Goal: Task Accomplishment & Management: Use online tool/utility

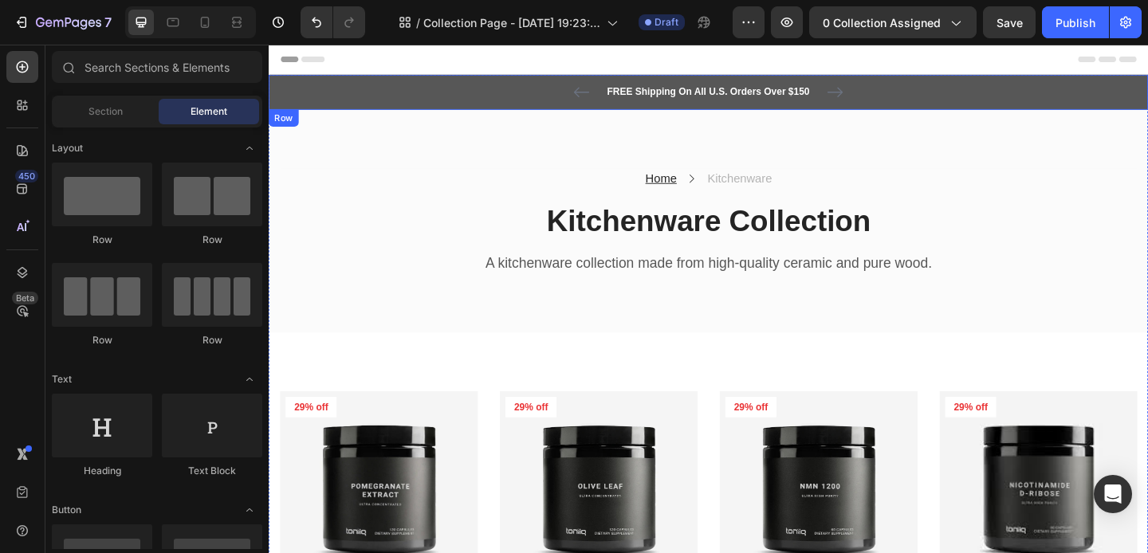
click at [493, 97] on div "FREE Shipping On All U.S. Orders Over $150 Text block 5000+ Text block Icon Ico…" at bounding box center [747, 96] width 933 height 19
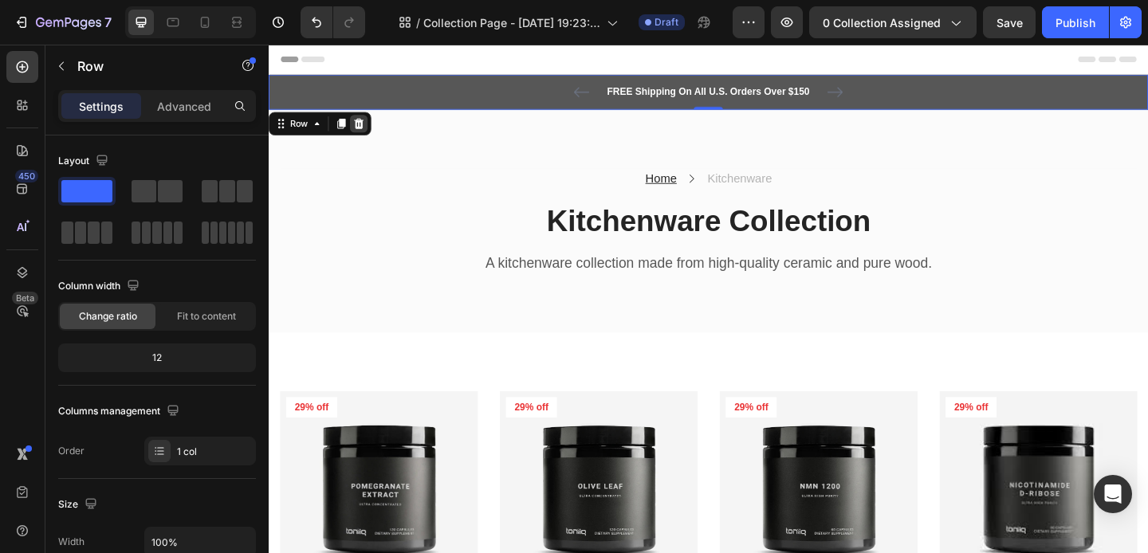
click at [362, 130] on icon at bounding box center [366, 130] width 13 height 13
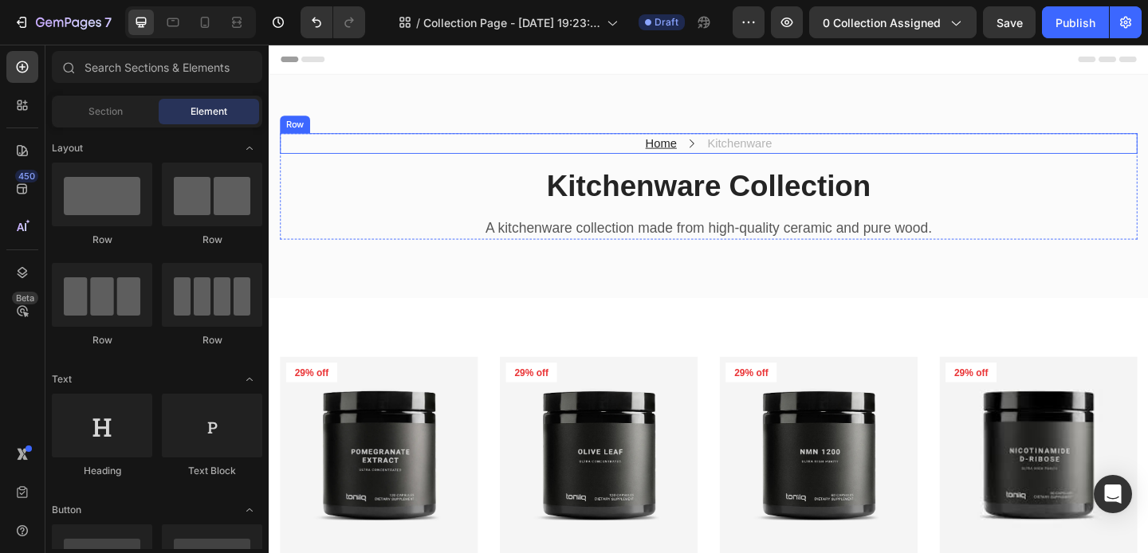
click at [637, 147] on div "Home Text block Icon Kitchenware Text block Row" at bounding box center [747, 152] width 933 height 22
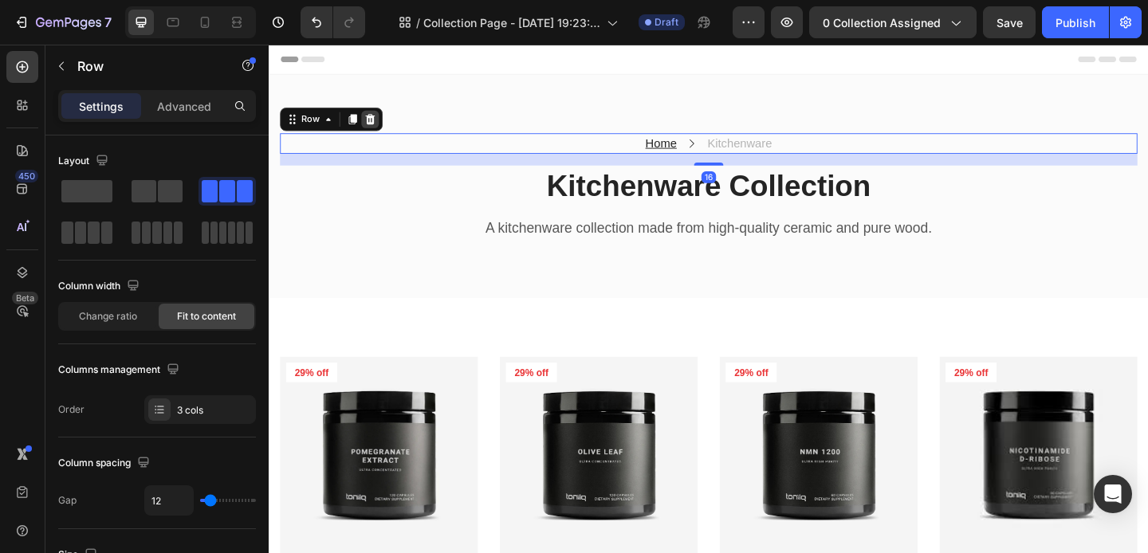
click at [379, 127] on icon at bounding box center [379, 125] width 10 height 11
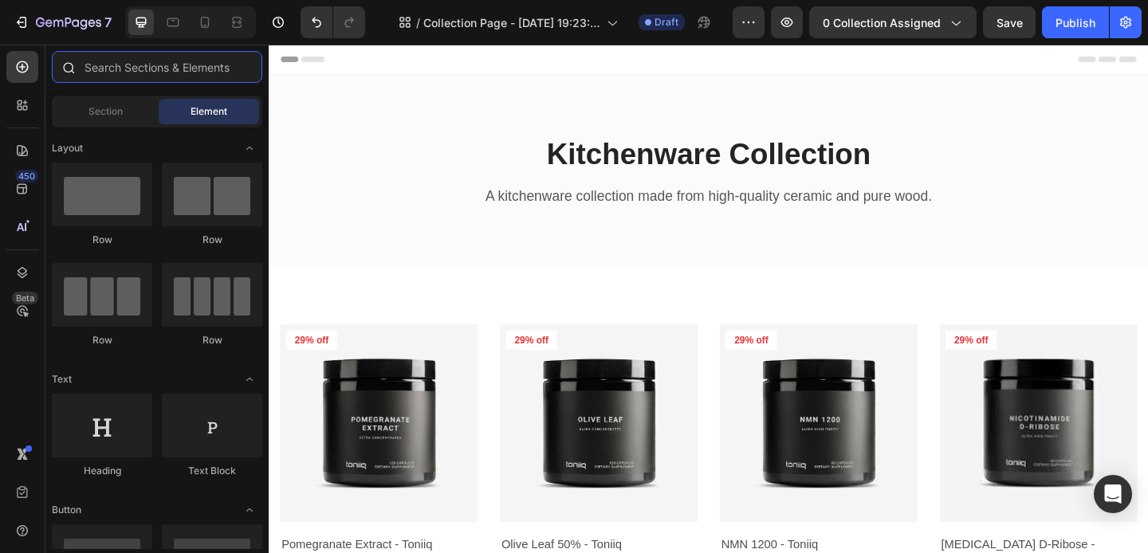
click at [116, 68] on input "text" at bounding box center [157, 67] width 210 height 32
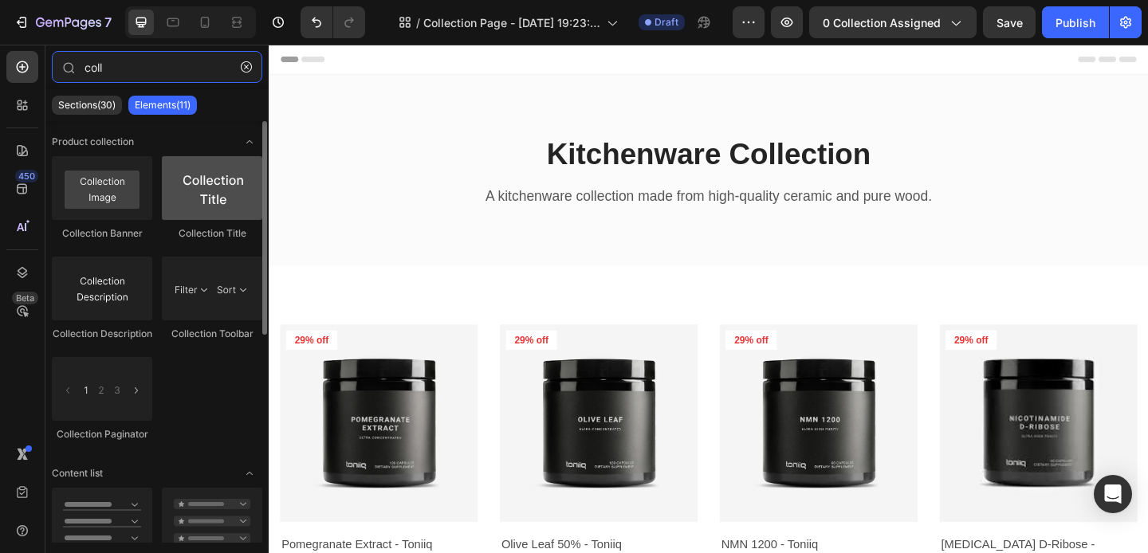
type input "coll"
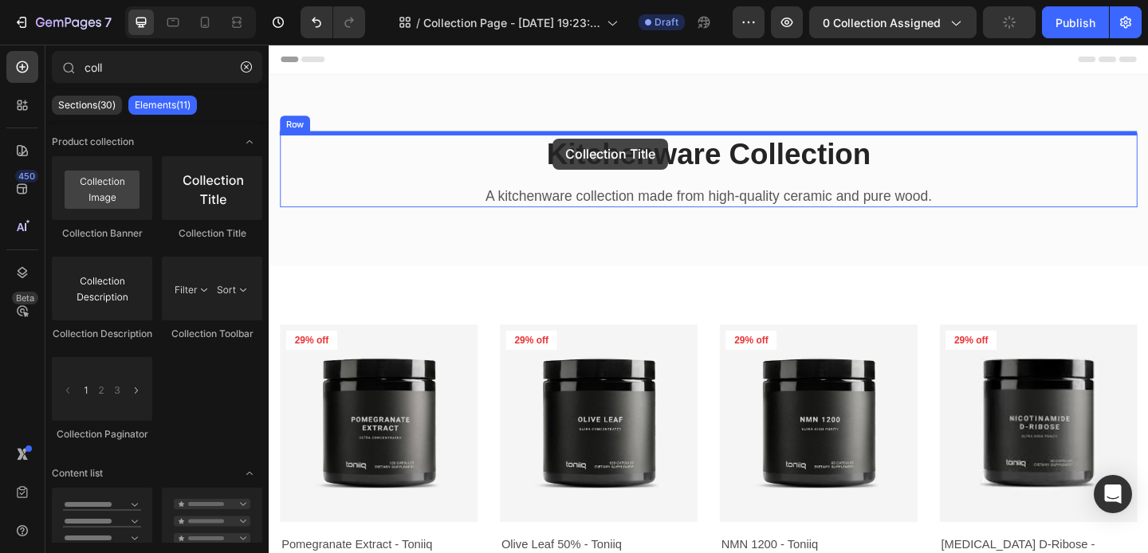
drag, startPoint x: 465, startPoint y: 239, endPoint x: 577, endPoint y: 146, distance: 145.4
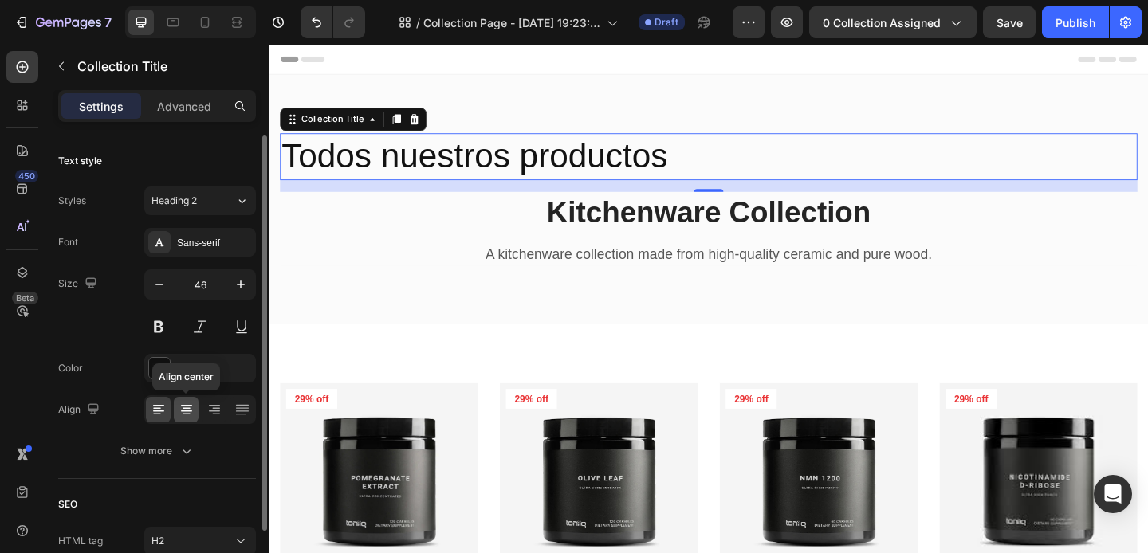
click at [189, 410] on icon at bounding box center [186, 411] width 11 height 2
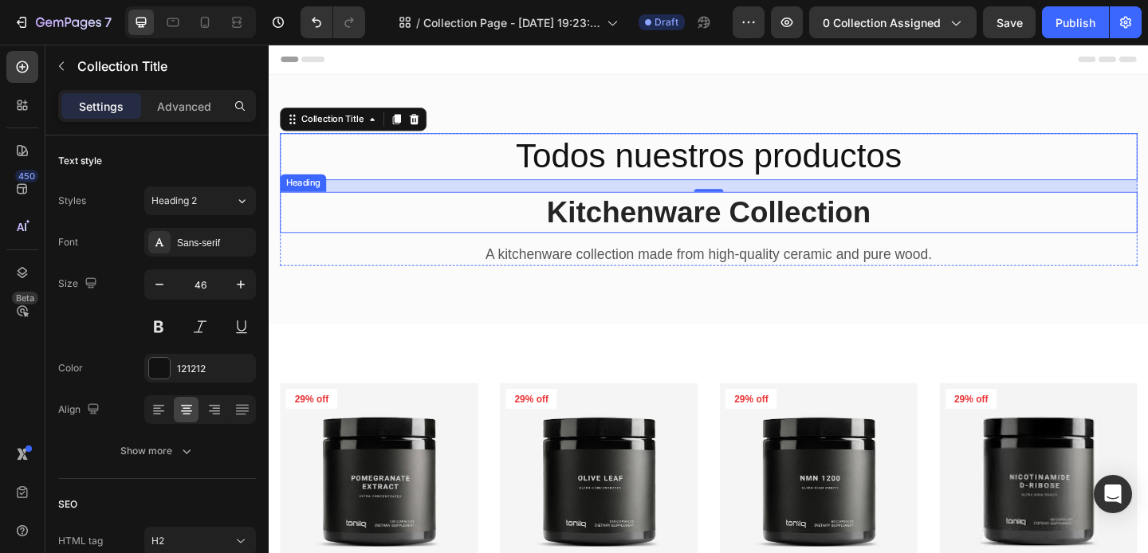
click at [681, 221] on p "Kitchenware Collection" at bounding box center [746, 226] width 929 height 41
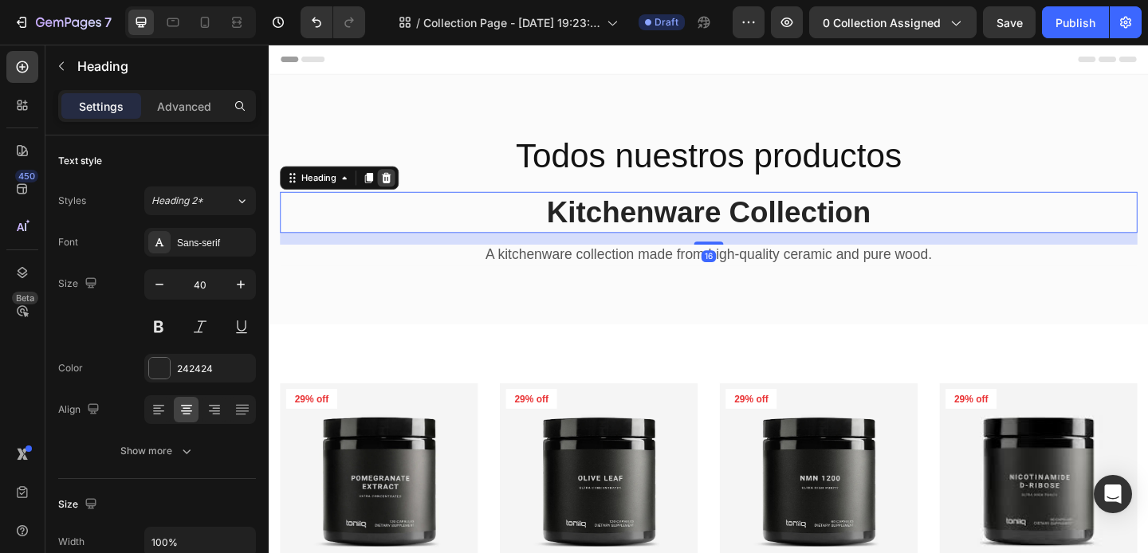
click at [399, 193] on icon at bounding box center [396, 189] width 10 height 11
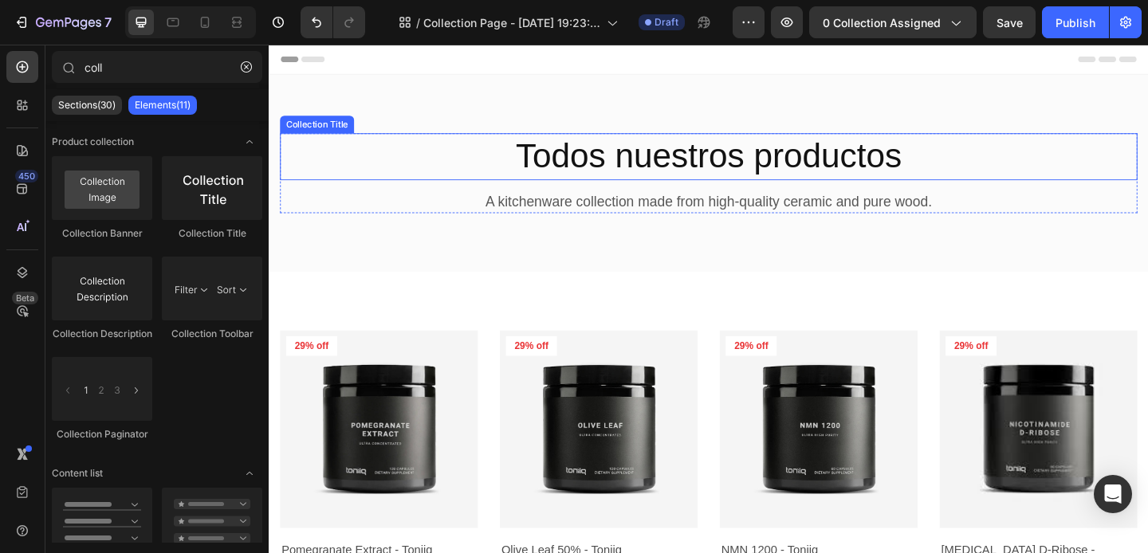
click at [485, 175] on h2 "Todos nuestros productos" at bounding box center [747, 166] width 933 height 51
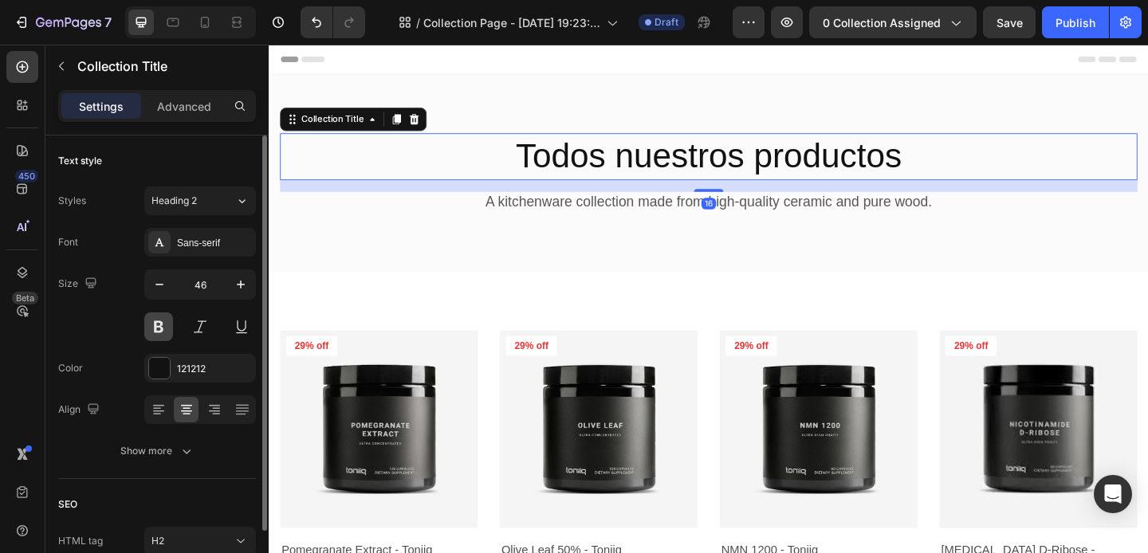
click at [155, 320] on button at bounding box center [158, 326] width 29 height 29
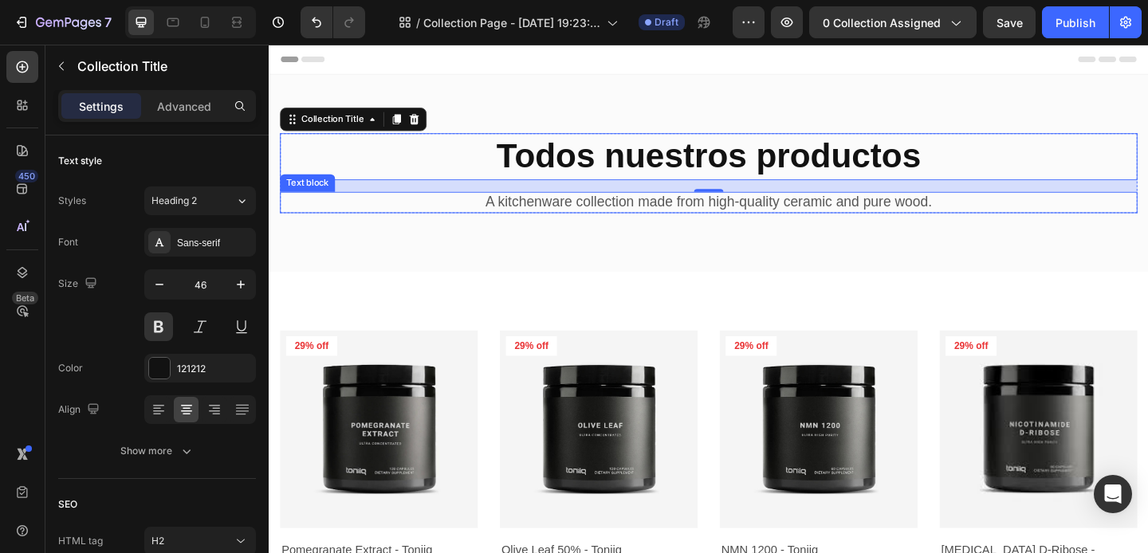
click at [463, 214] on p "A kitchenware collection made from high-quality ceramic and pure wood." at bounding box center [746, 216] width 929 height 20
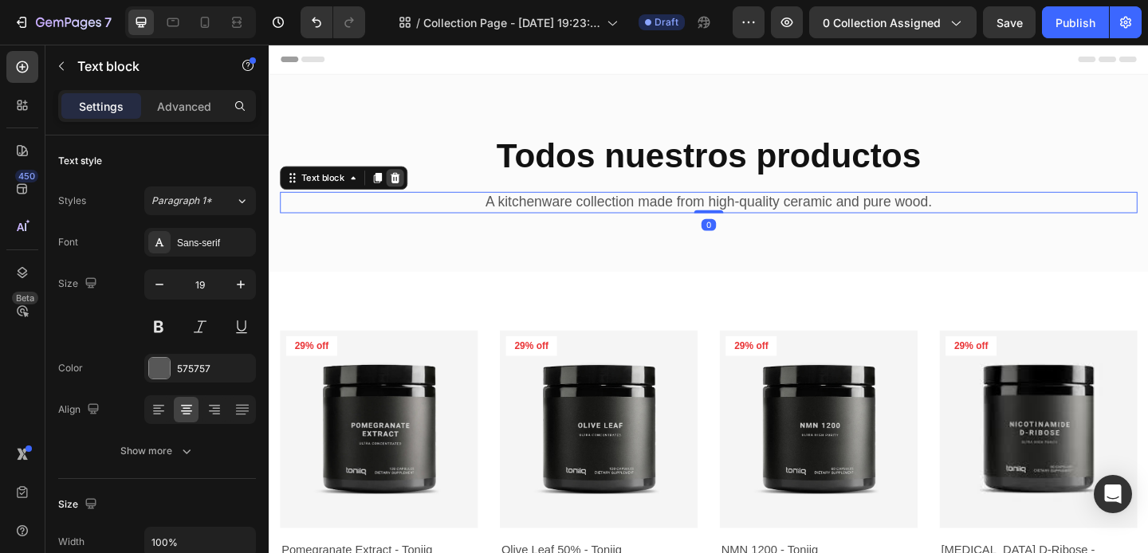
click at [406, 191] on icon at bounding box center [406, 189] width 10 height 11
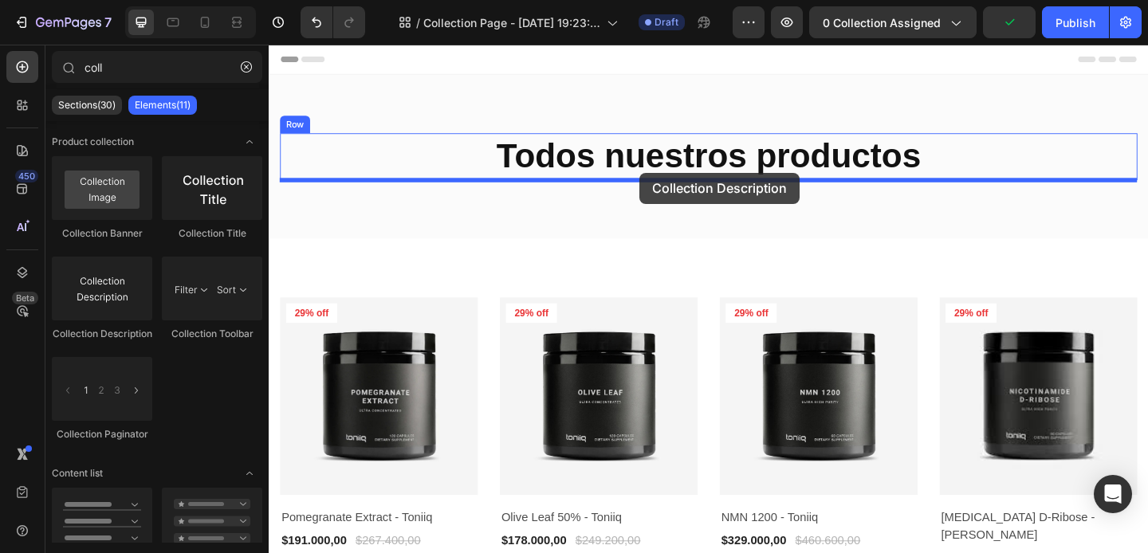
drag, startPoint x: 353, startPoint y: 331, endPoint x: 672, endPoint y: 184, distance: 350.9
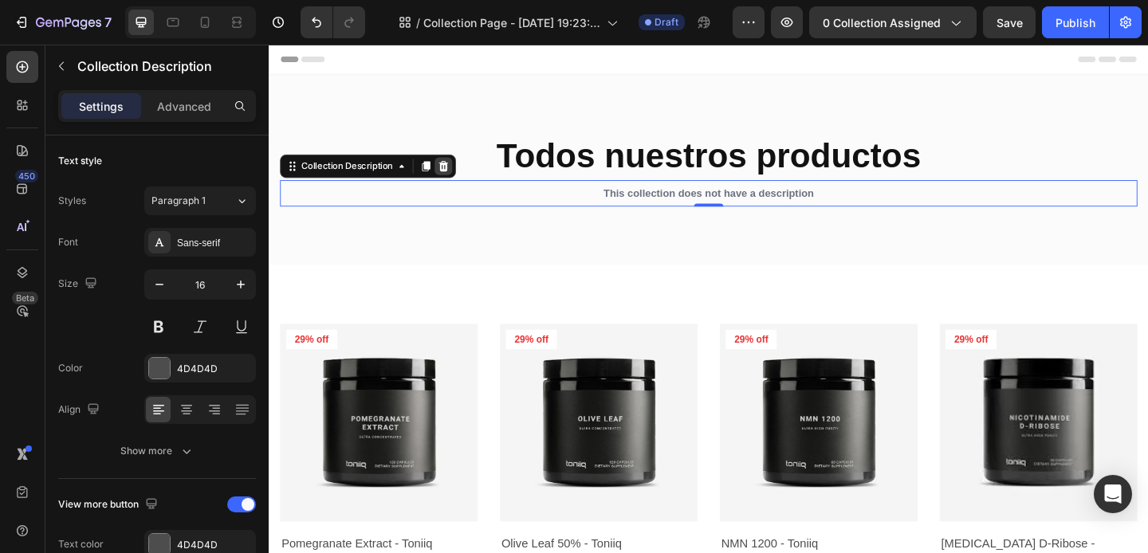
click at [460, 173] on icon at bounding box center [459, 176] width 10 height 11
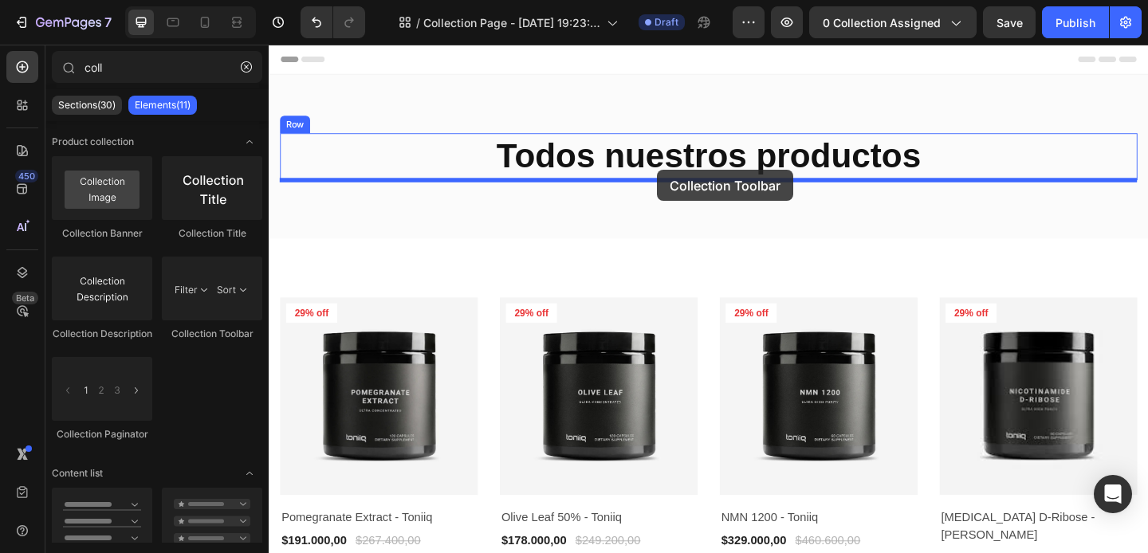
drag, startPoint x: 477, startPoint y: 358, endPoint x: 691, endPoint y: 181, distance: 277.4
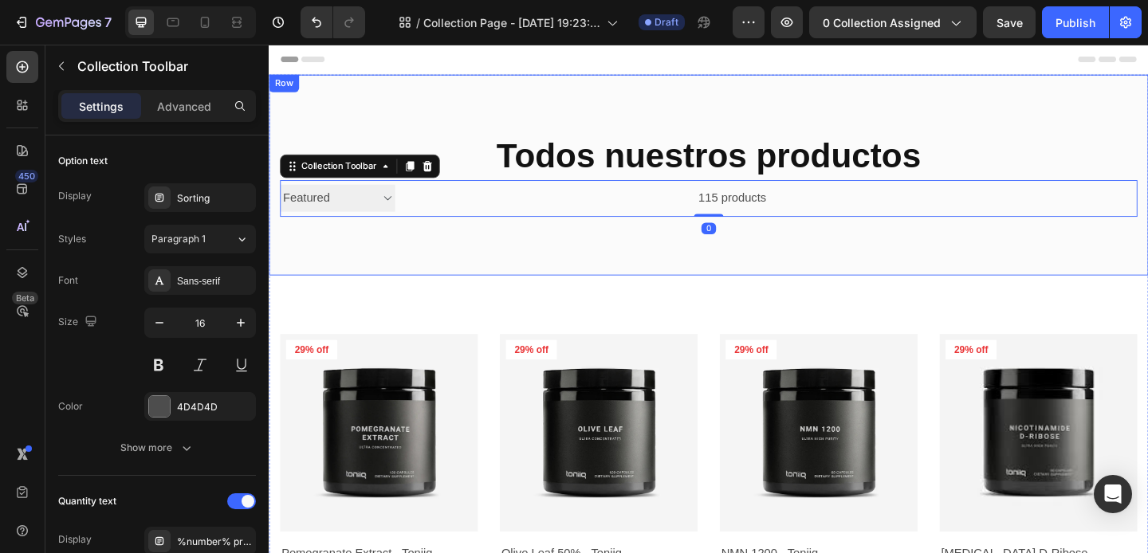
click at [647, 249] on div "Todos nuestros productos Collection Title Sorting Best selling Featured Alphabe…" at bounding box center [747, 186] width 956 height 218
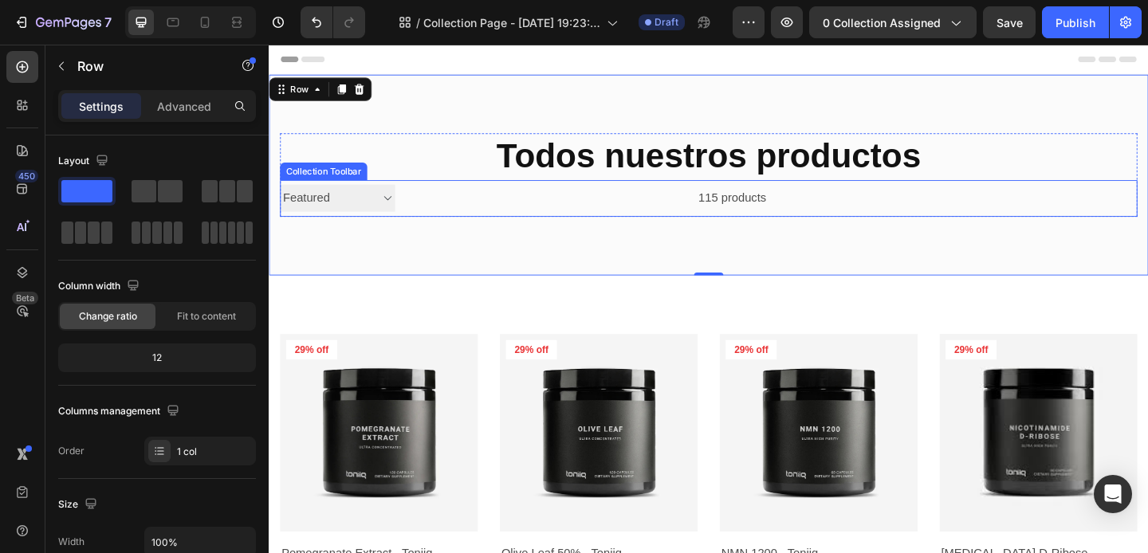
click at [363, 214] on select "Sorting Best selling Featured Alphabetically, A-Z Alphabetically, Z-A Price, lo…" at bounding box center [343, 211] width 125 height 29
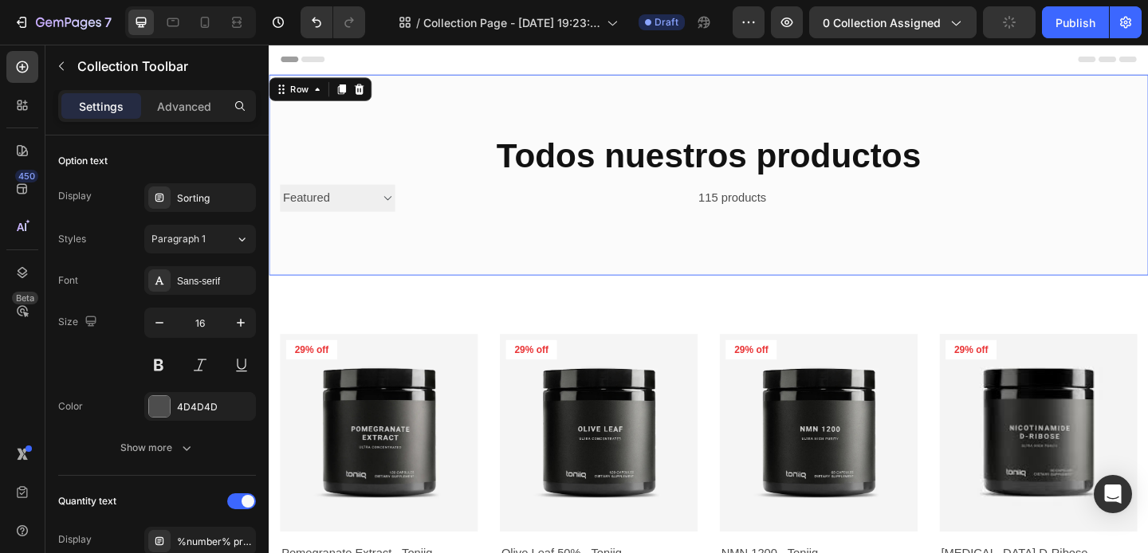
click at [494, 261] on div "Todos nuestros productos Collection Title Sorting Best selling Featured Alphabe…" at bounding box center [747, 186] width 956 height 218
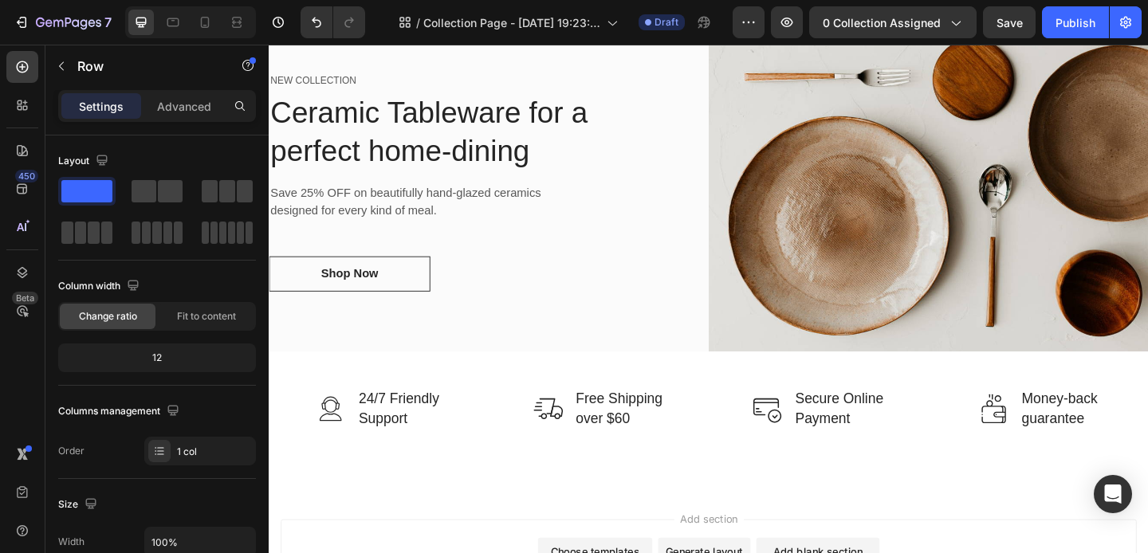
scroll to position [1536, 0]
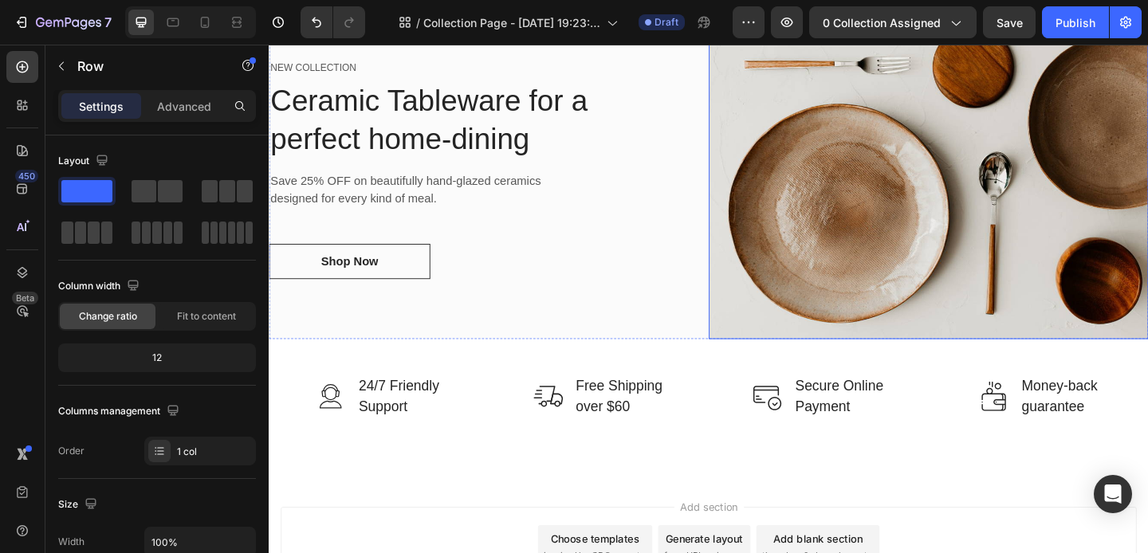
click at [876, 293] on img at bounding box center [986, 180] width 478 height 370
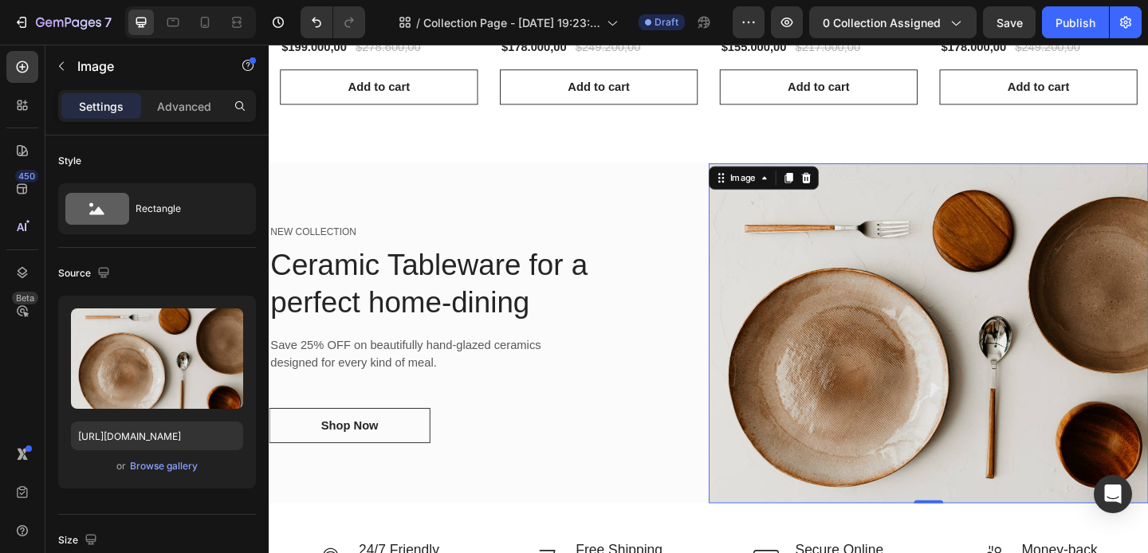
scroll to position [1323, 0]
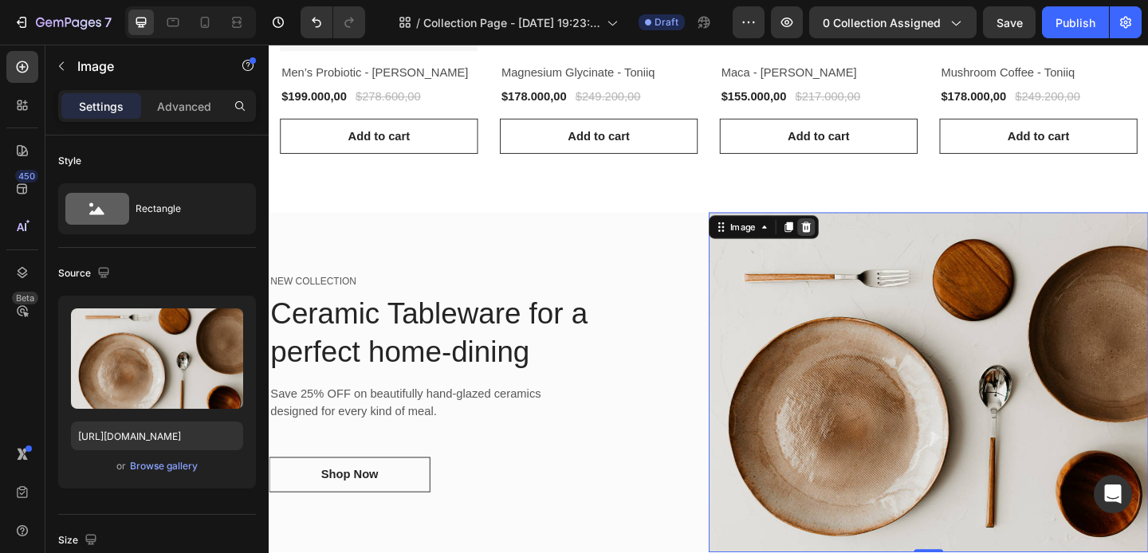
click at [858, 234] on div at bounding box center [852, 243] width 19 height 19
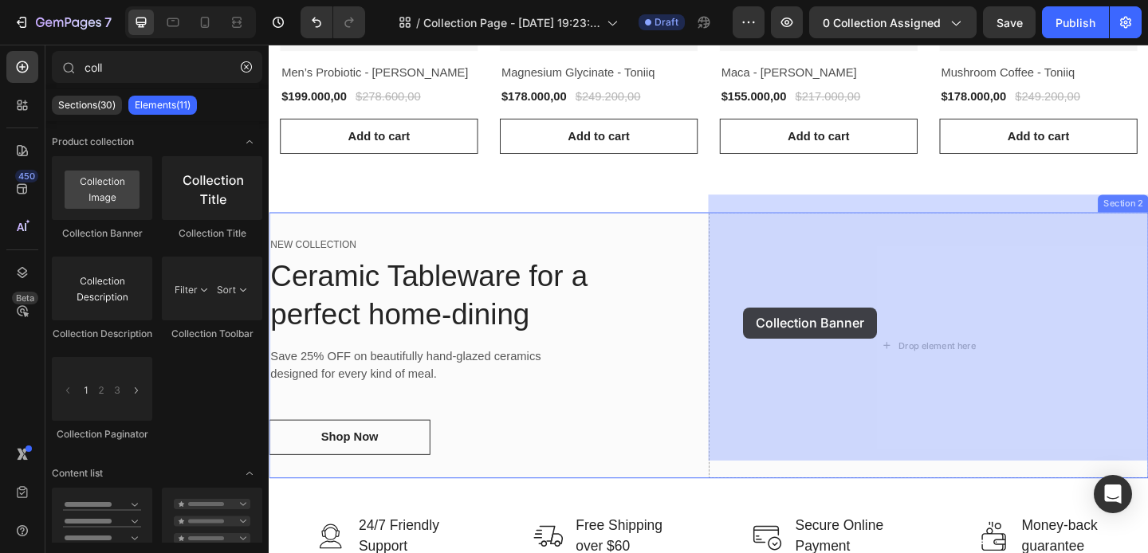
drag, startPoint x: 359, startPoint y: 255, endPoint x: 784, endPoint y: 331, distance: 431.5
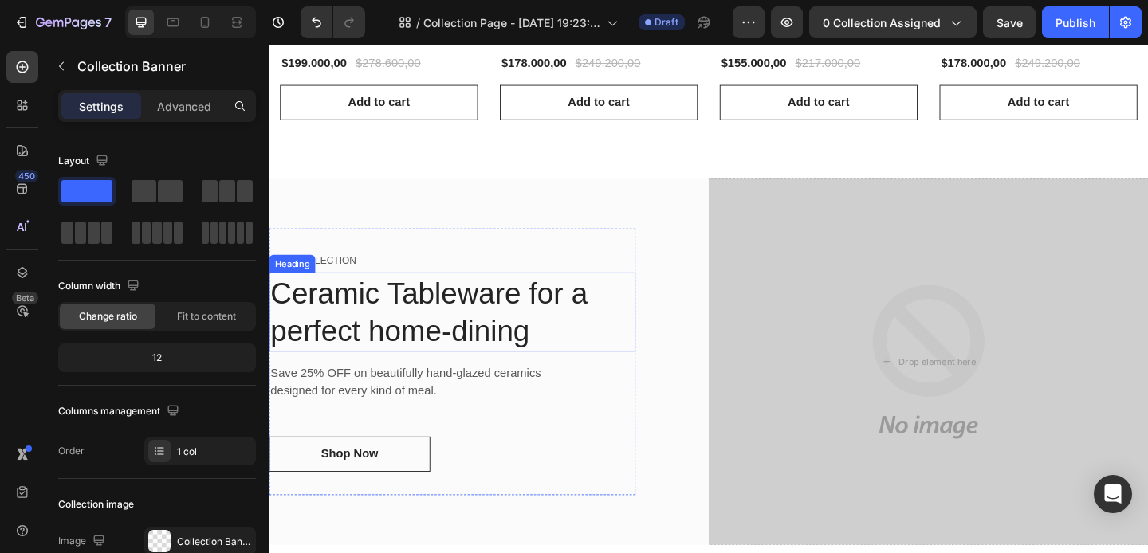
scroll to position [1363, 0]
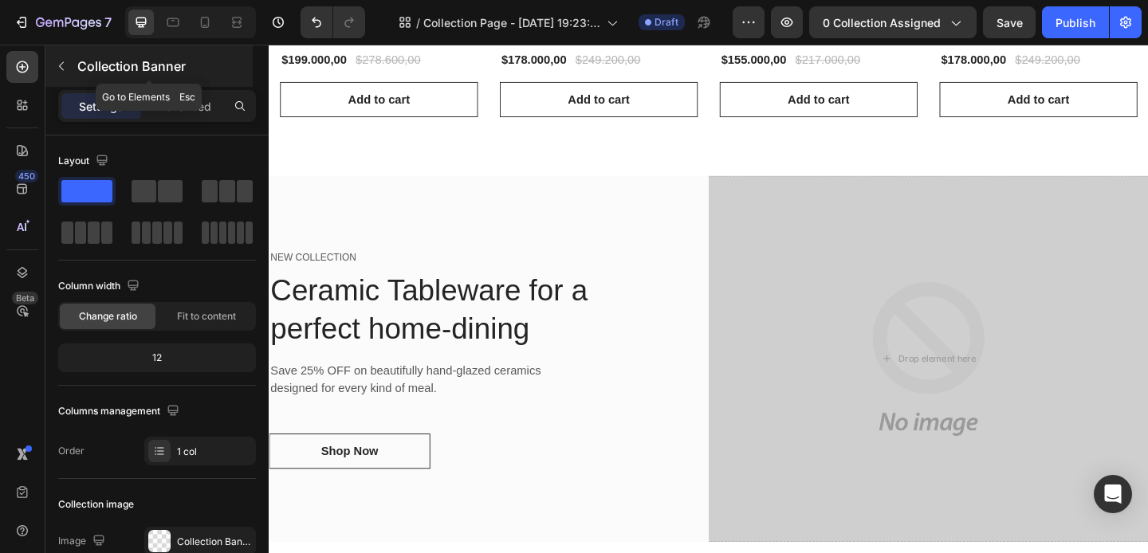
click at [56, 70] on icon "button" at bounding box center [61, 66] width 13 height 13
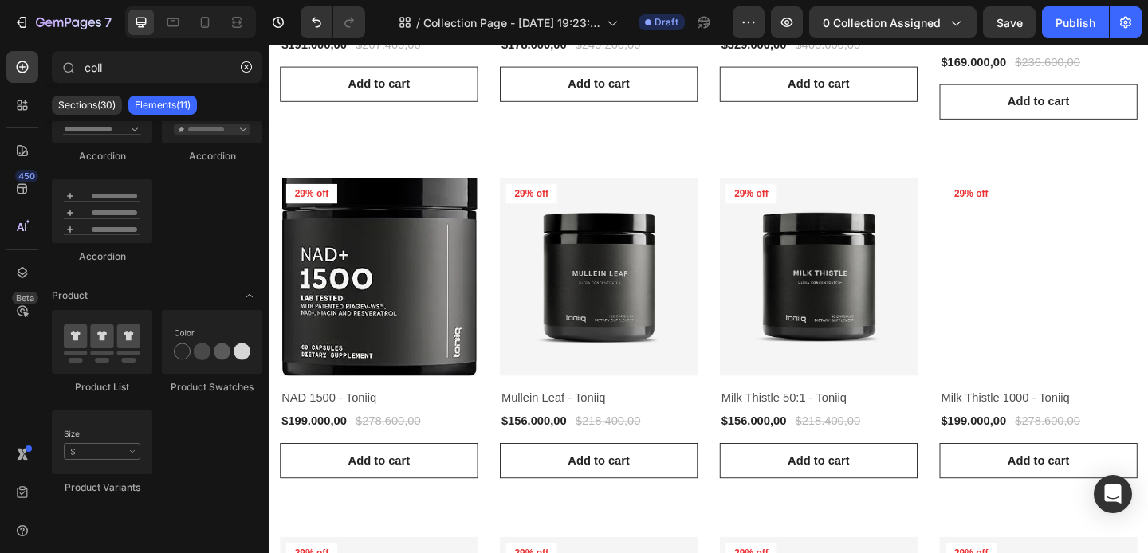
scroll to position [0, 0]
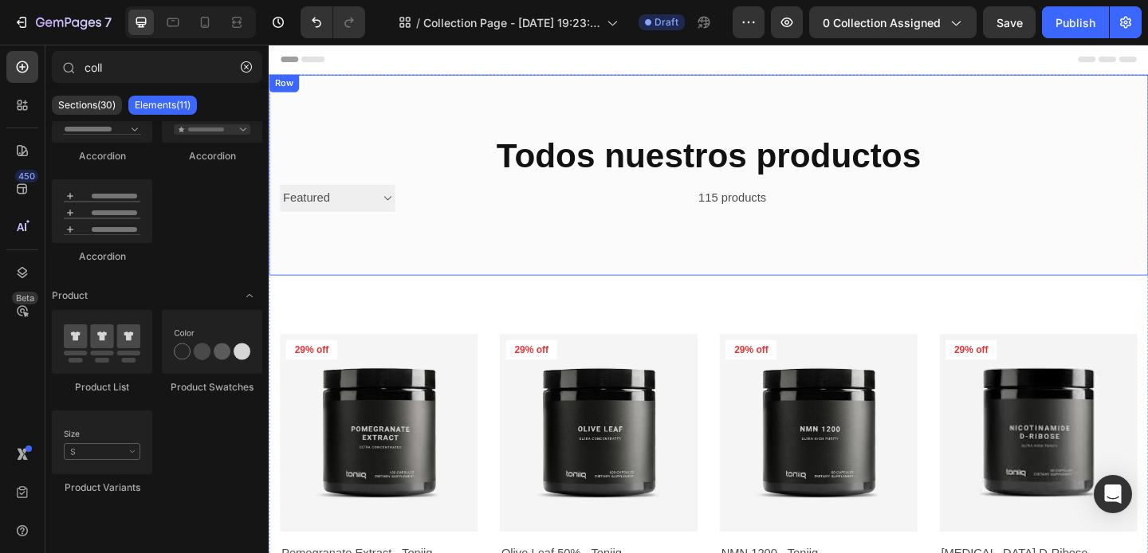
click at [582, 105] on div "Todos nuestros productos Collection Title Sorting Best selling Featured Alphabe…" at bounding box center [747, 186] width 956 height 218
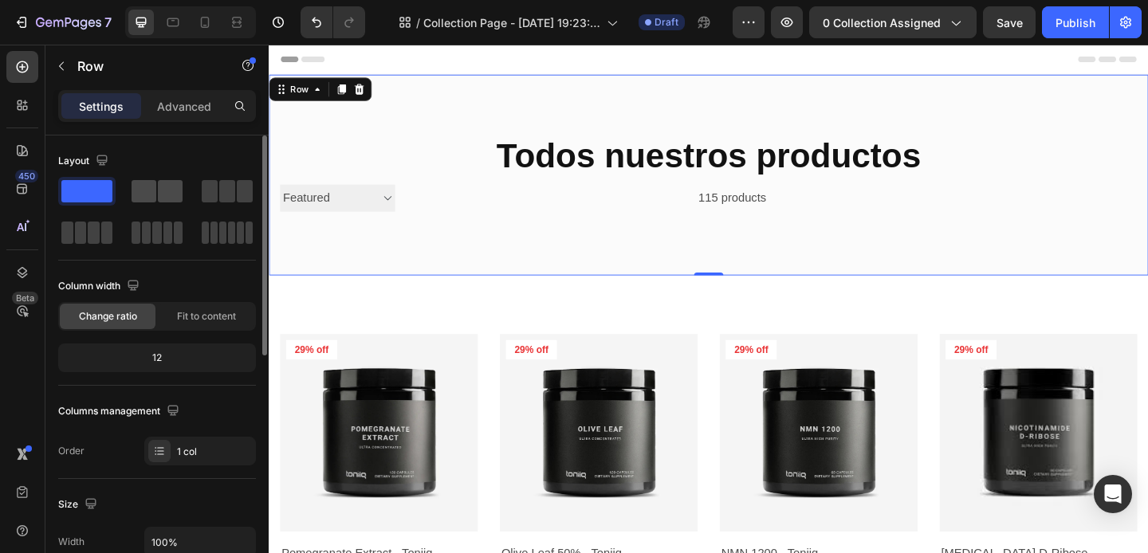
click at [169, 189] on span at bounding box center [170, 191] width 25 height 22
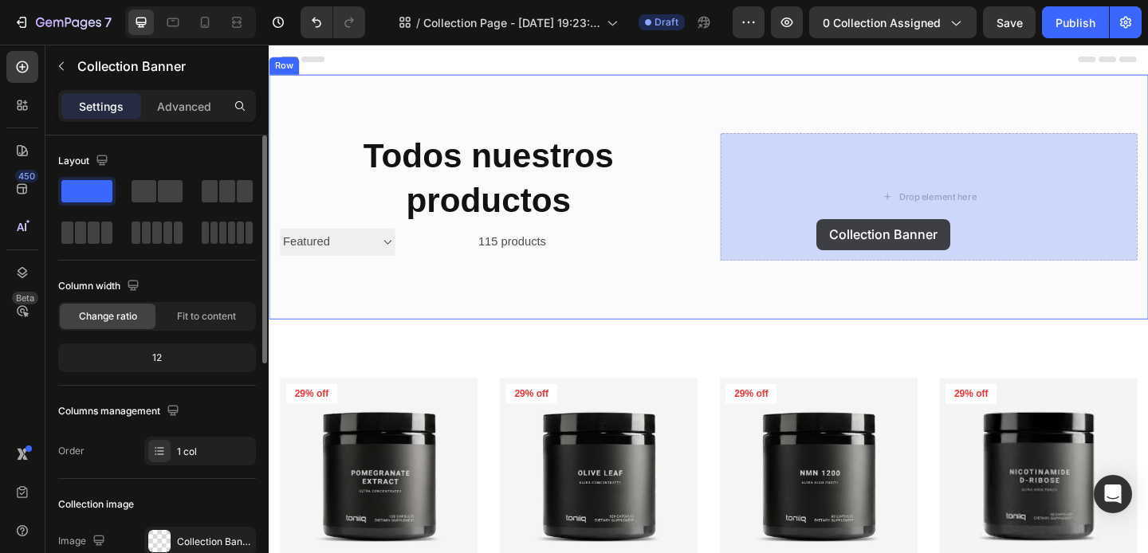
drag, startPoint x: 965, startPoint y: 284, endPoint x: 864, endPoint y: 234, distance: 112.6
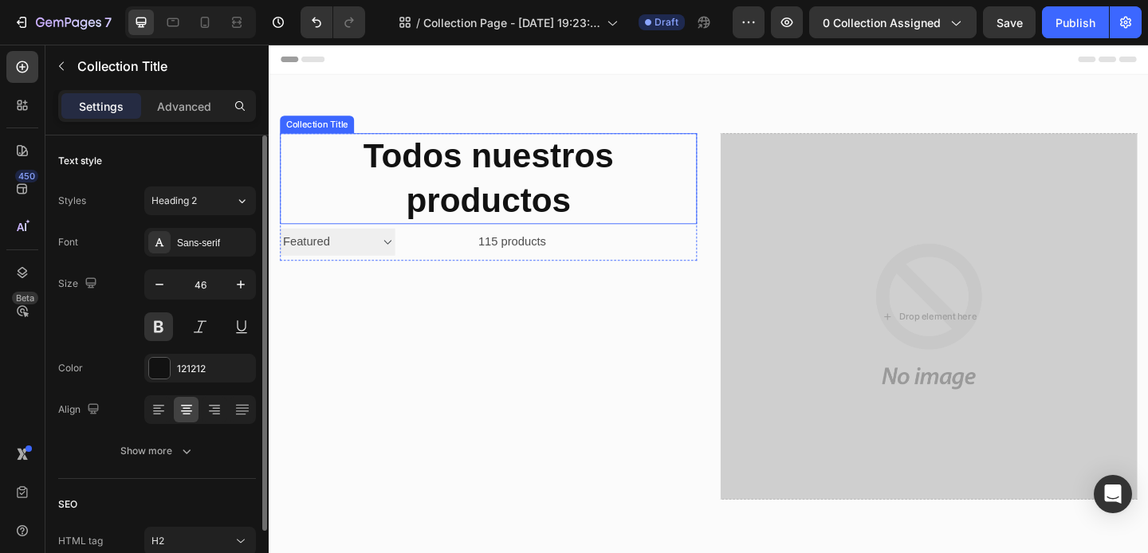
click at [659, 141] on h2 "Todos nuestros productos" at bounding box center [508, 190] width 454 height 99
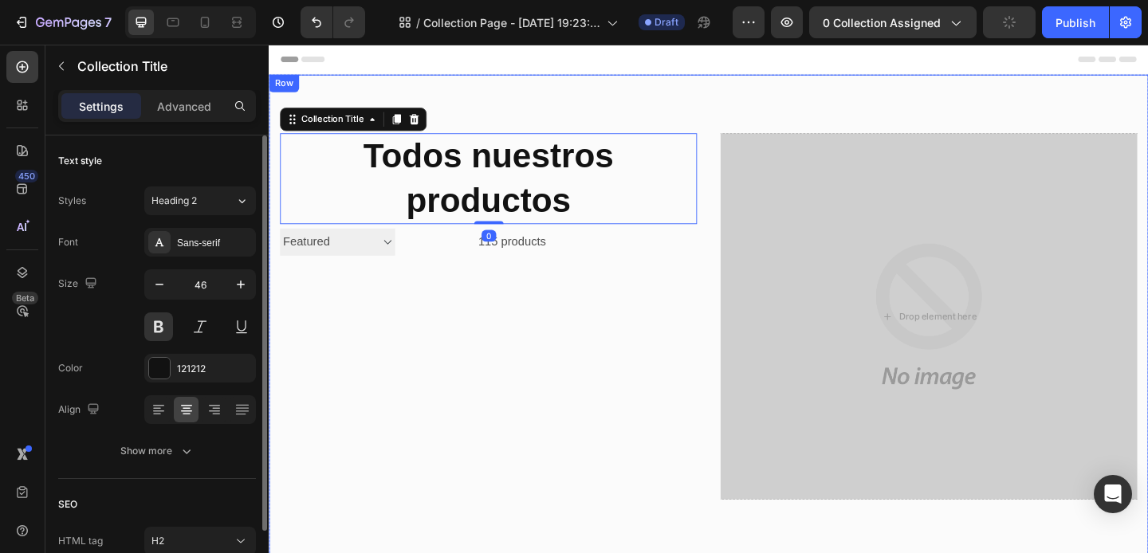
click at [634, 101] on div "Todos nuestros productos Collection Title 0 Sorting Best selling Featured Alpha…" at bounding box center [747, 340] width 956 height 526
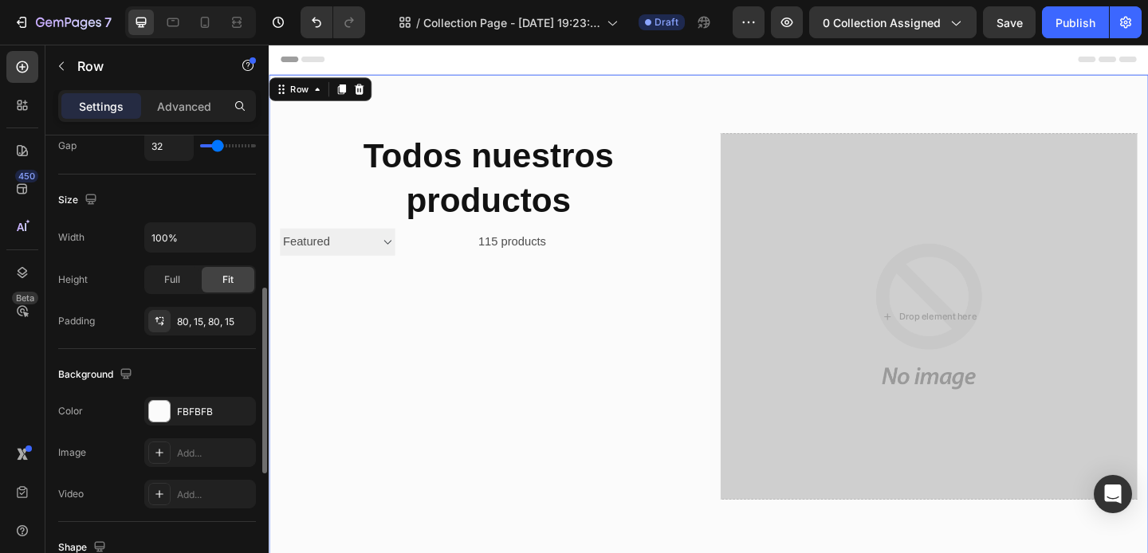
scroll to position [387, 0]
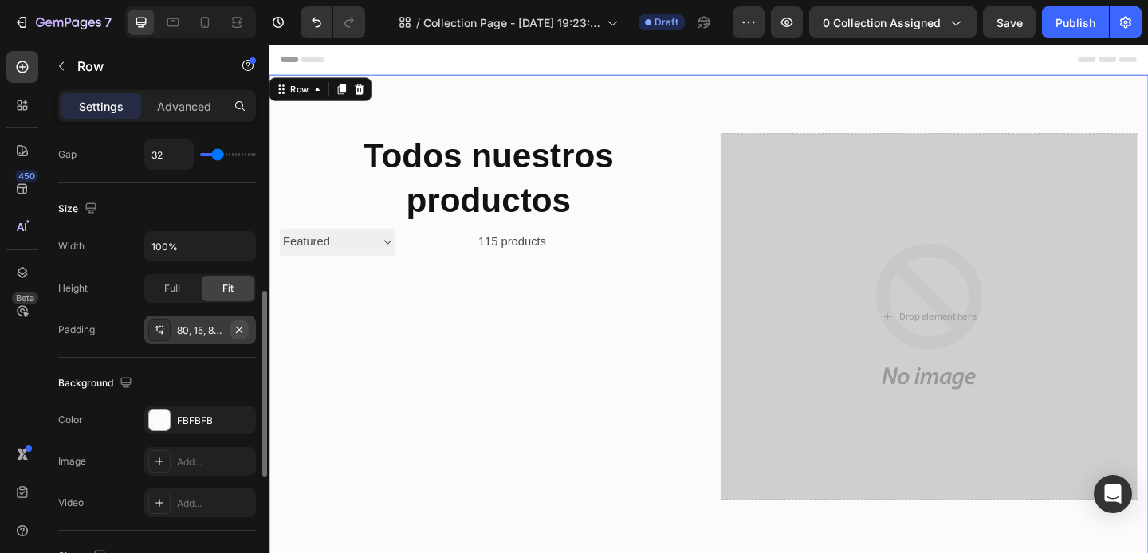
click at [240, 327] on icon "button" at bounding box center [239, 330] width 13 height 13
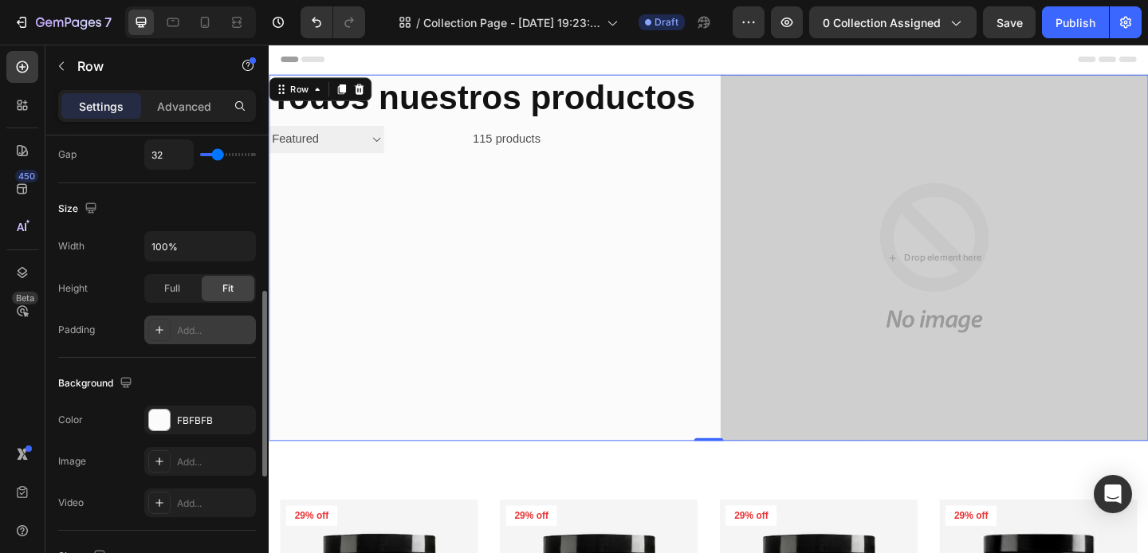
click at [735, 127] on div "Todos nuestros productos Collection Title Sorting Best selling Featured Alphabe…" at bounding box center [747, 276] width 956 height 399
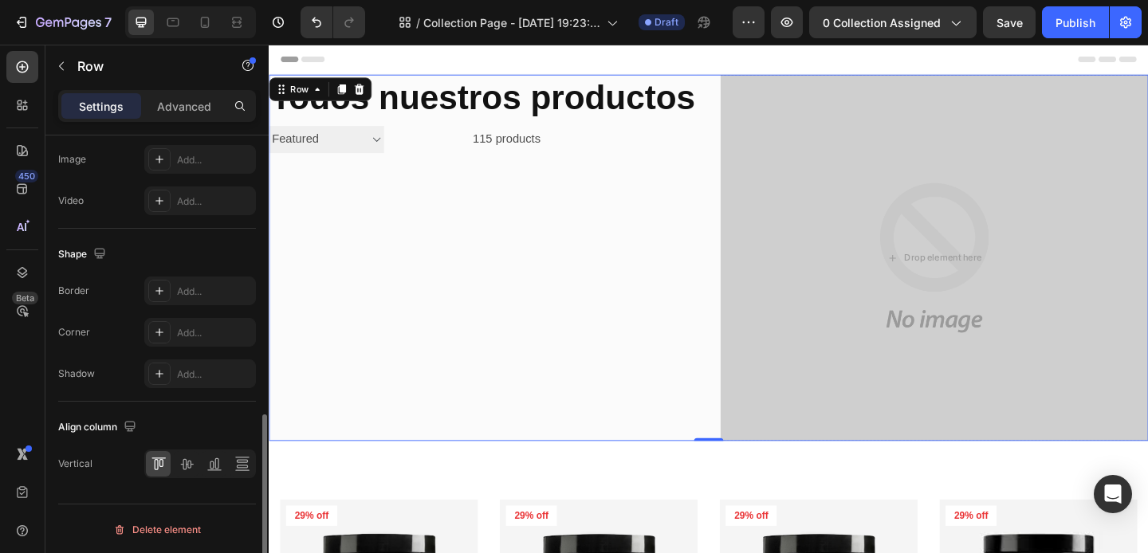
scroll to position [691, 0]
click at [185, 459] on icon at bounding box center [186, 463] width 13 height 11
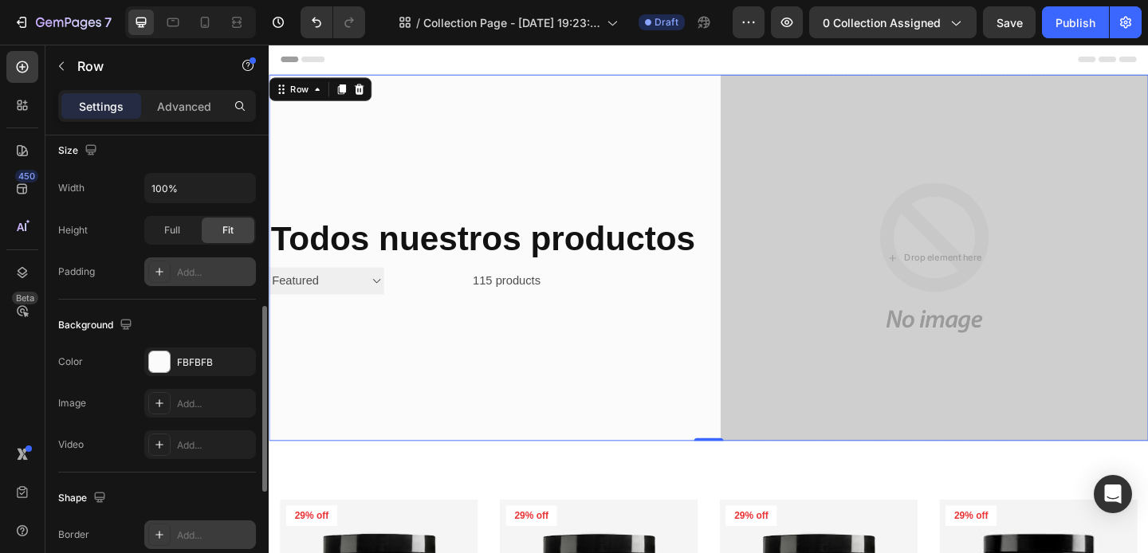
scroll to position [434, 0]
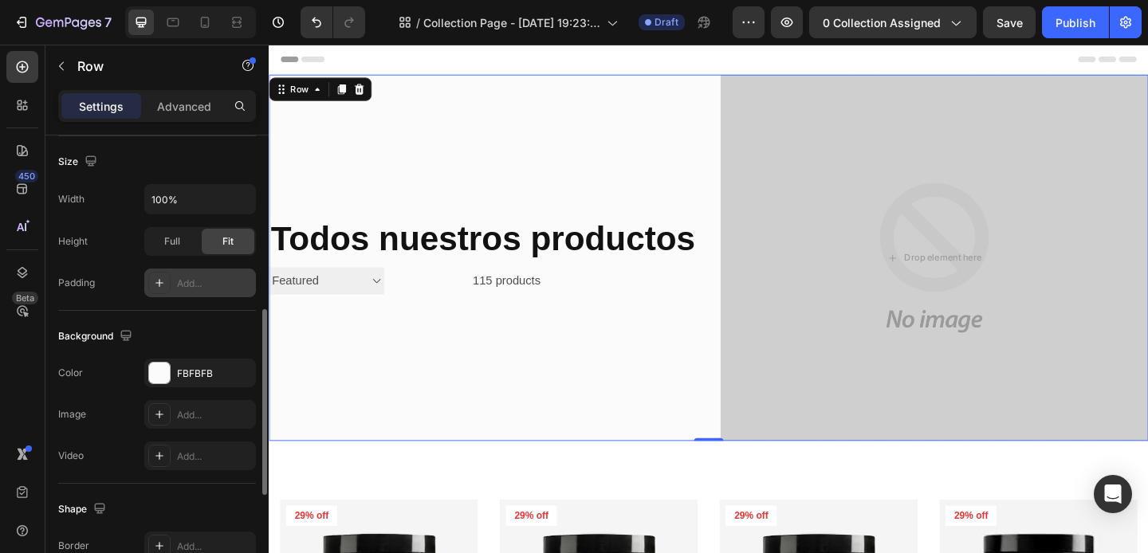
click at [171, 280] on div "Add..." at bounding box center [200, 283] width 112 height 29
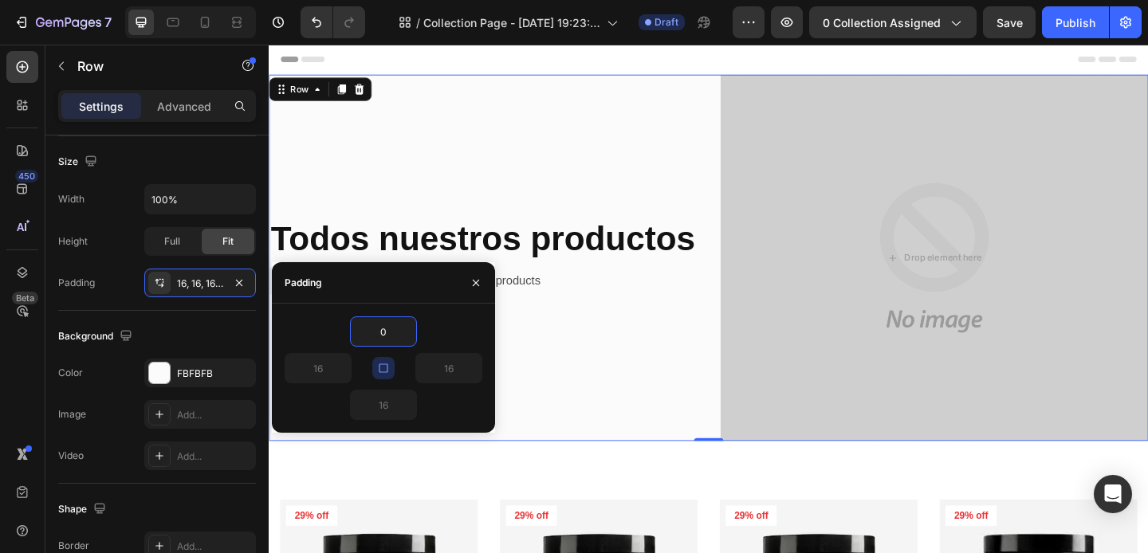
type input "0"
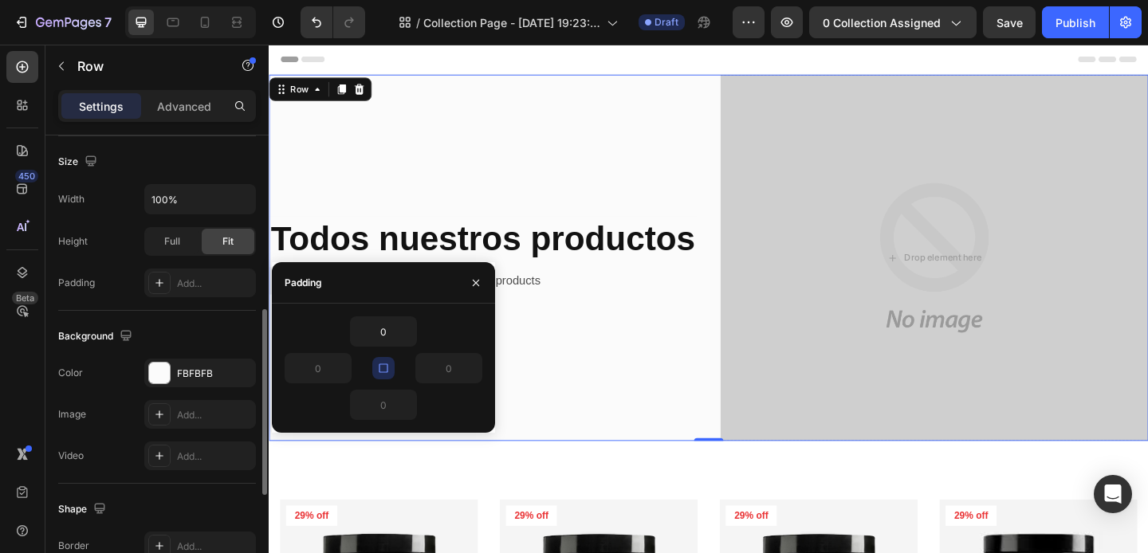
click at [116, 304] on div "Size Width 100% Height Full Fit Padding Add..." at bounding box center [157, 223] width 198 height 175
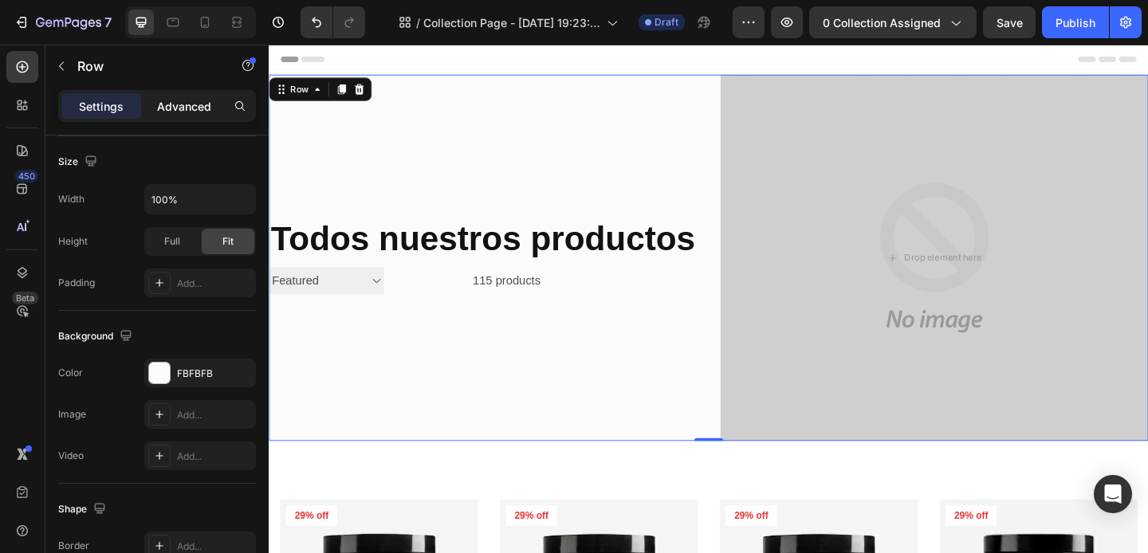
click at [206, 103] on p "Advanced" at bounding box center [184, 106] width 54 height 17
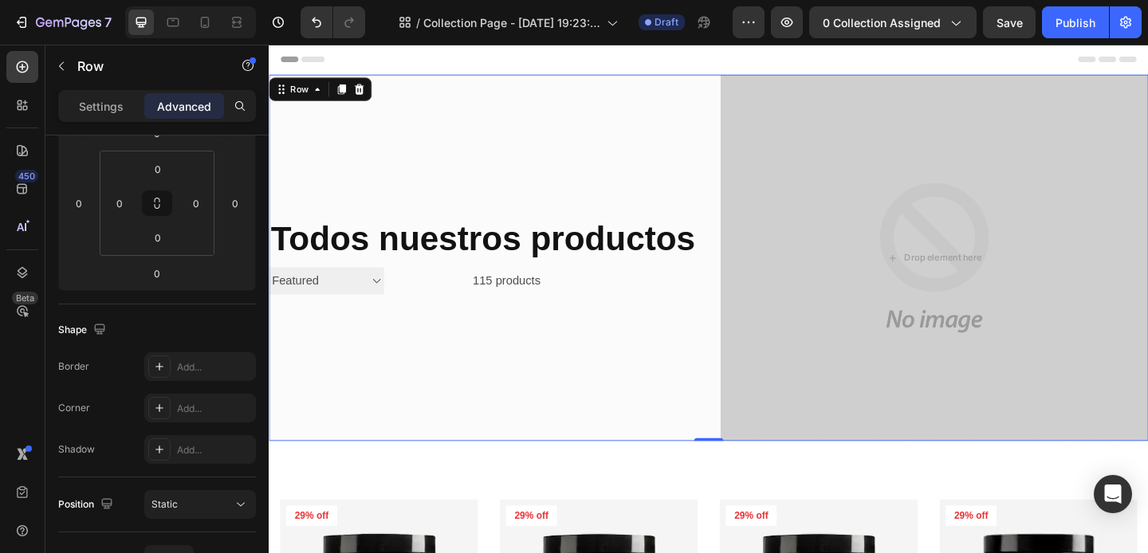
scroll to position [0, 0]
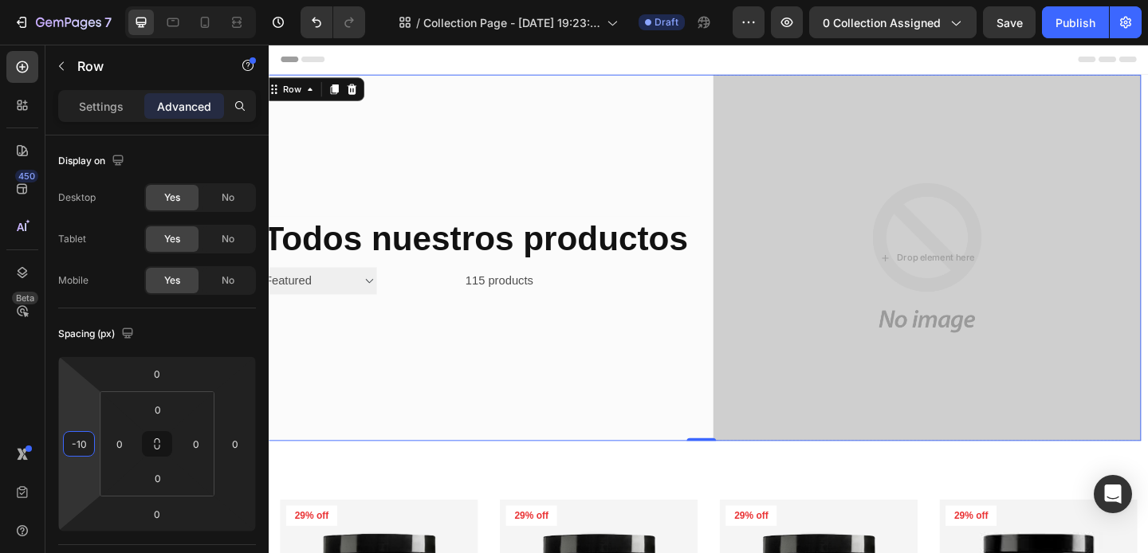
click at [79, 0] on html "7 Version history / Collection Page - [DATE] 19:23:46 Draft Preview 0 collectio…" at bounding box center [574, 0] width 1148 height 0
click at [77, 441] on input "-10" at bounding box center [79, 444] width 24 height 24
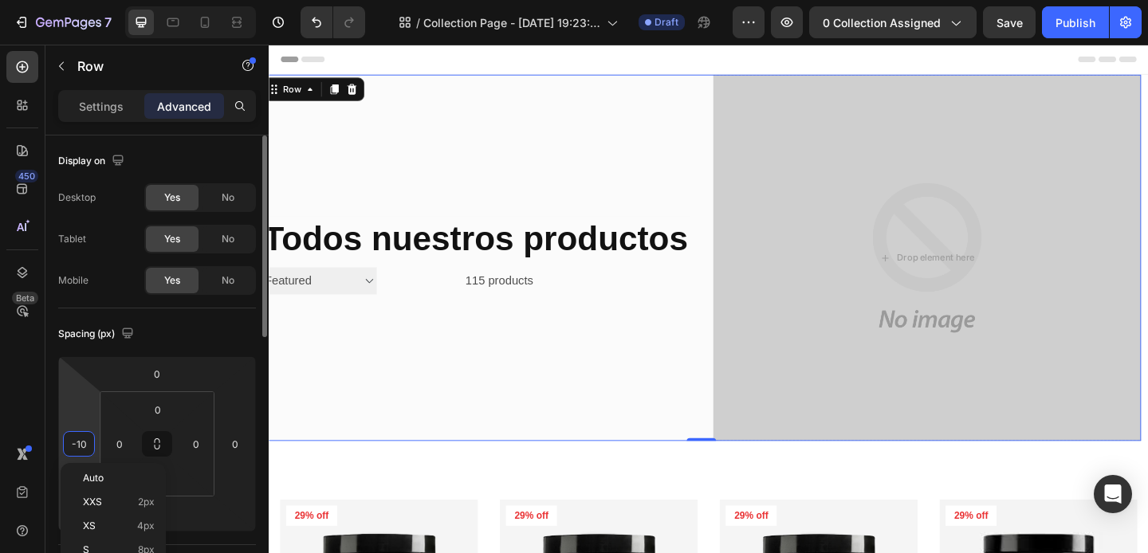
click at [77, 441] on input "-10" at bounding box center [79, 444] width 24 height 24
type input "0"
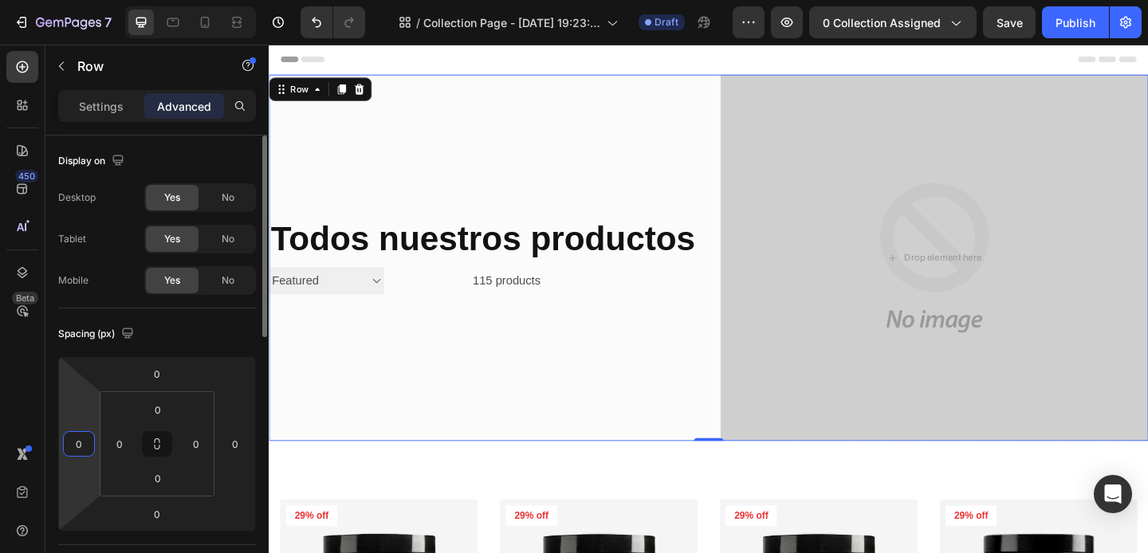
click at [146, 329] on div "Spacing (px)" at bounding box center [157, 334] width 198 height 26
click at [123, 442] on input "0" at bounding box center [120, 444] width 24 height 24
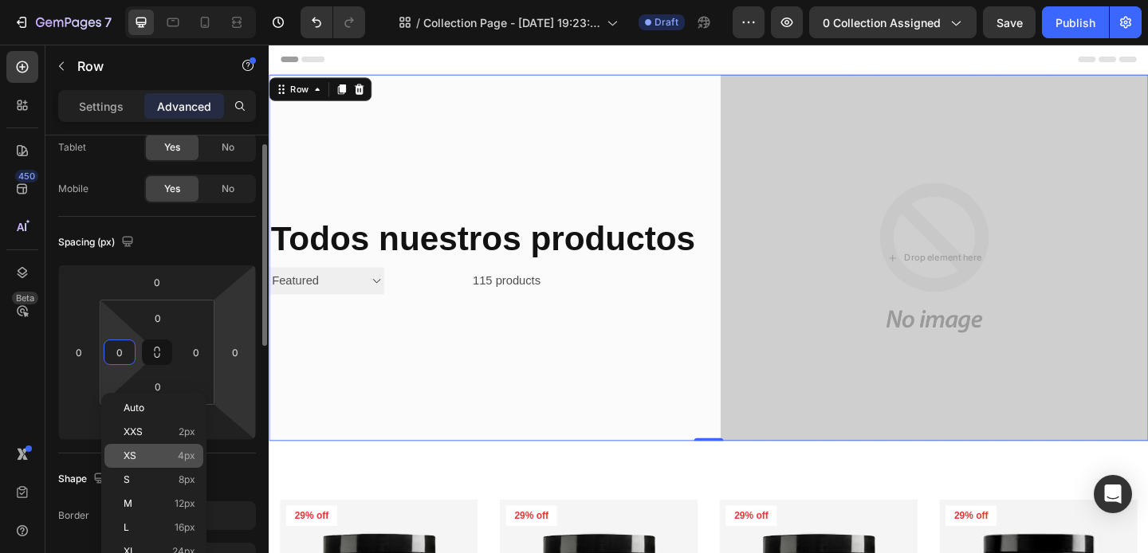
scroll to position [94, 0]
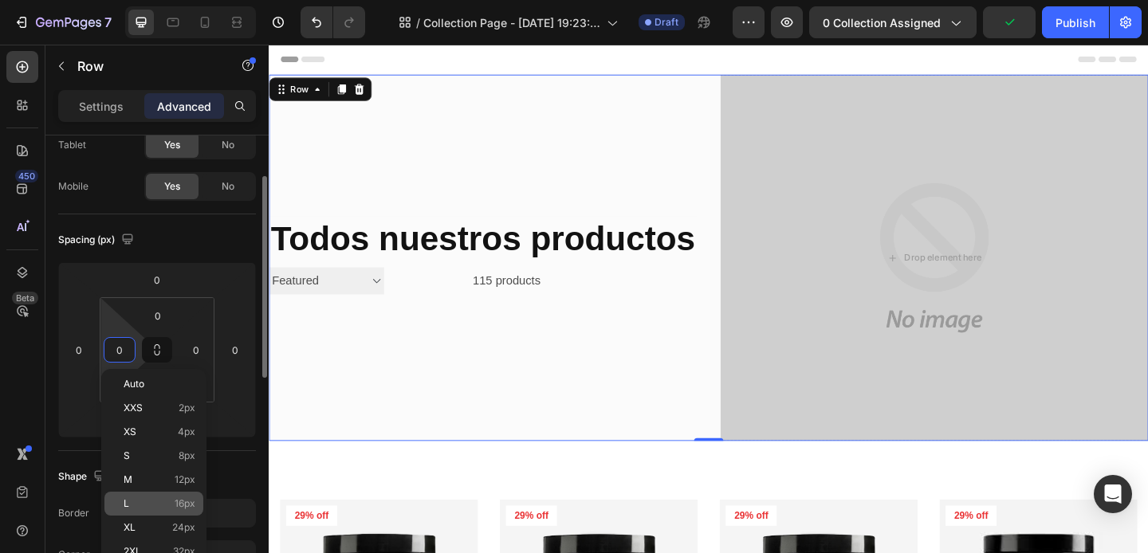
click at [145, 504] on p "L 16px" at bounding box center [160, 503] width 72 height 11
type input "16"
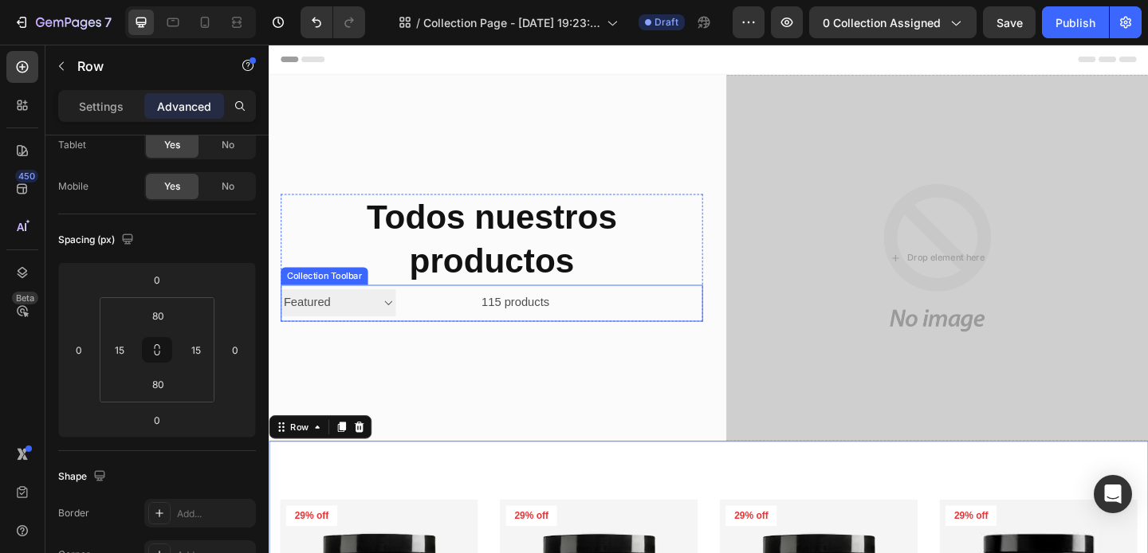
click at [614, 328] on div at bounding box center [657, 326] width 167 height 40
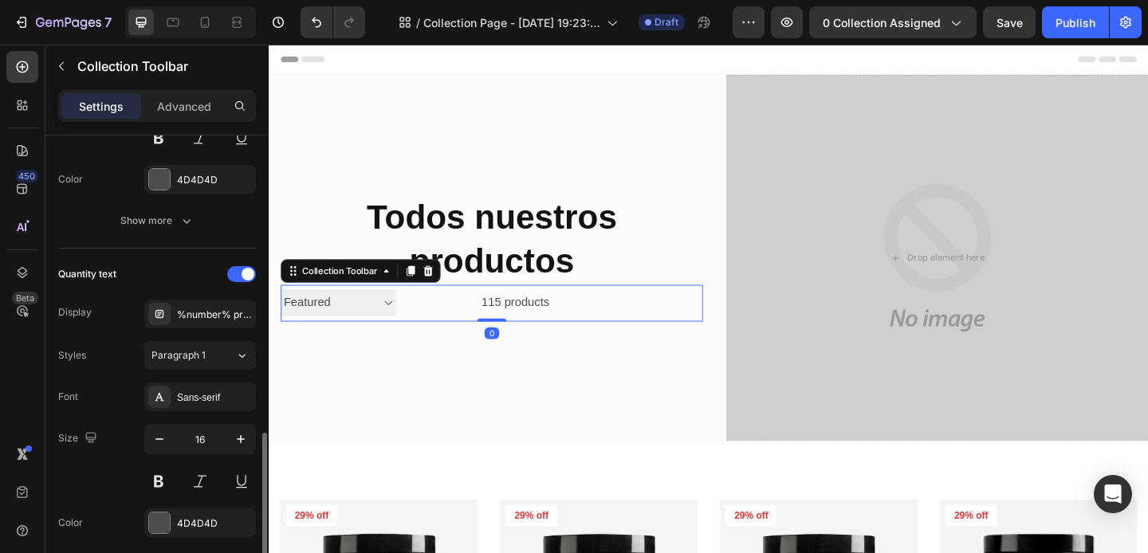
scroll to position [519, 0]
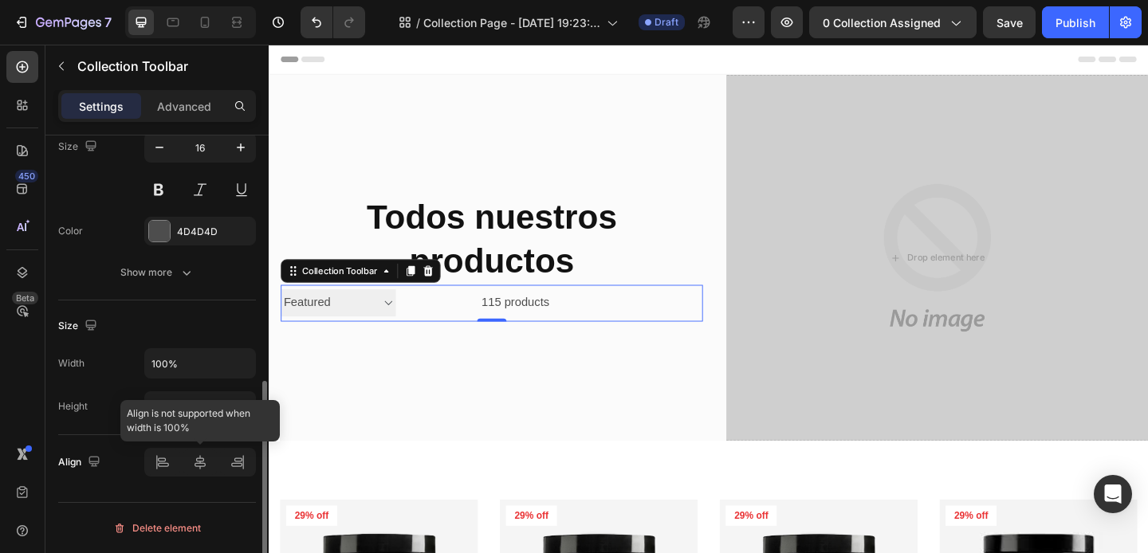
click at [196, 461] on div at bounding box center [200, 462] width 112 height 29
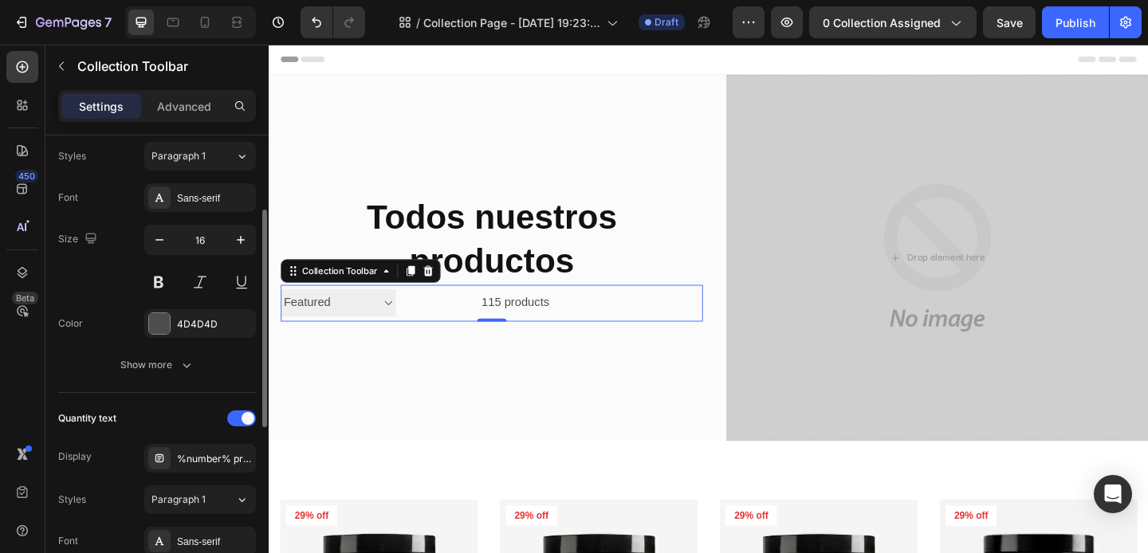
scroll to position [0, 0]
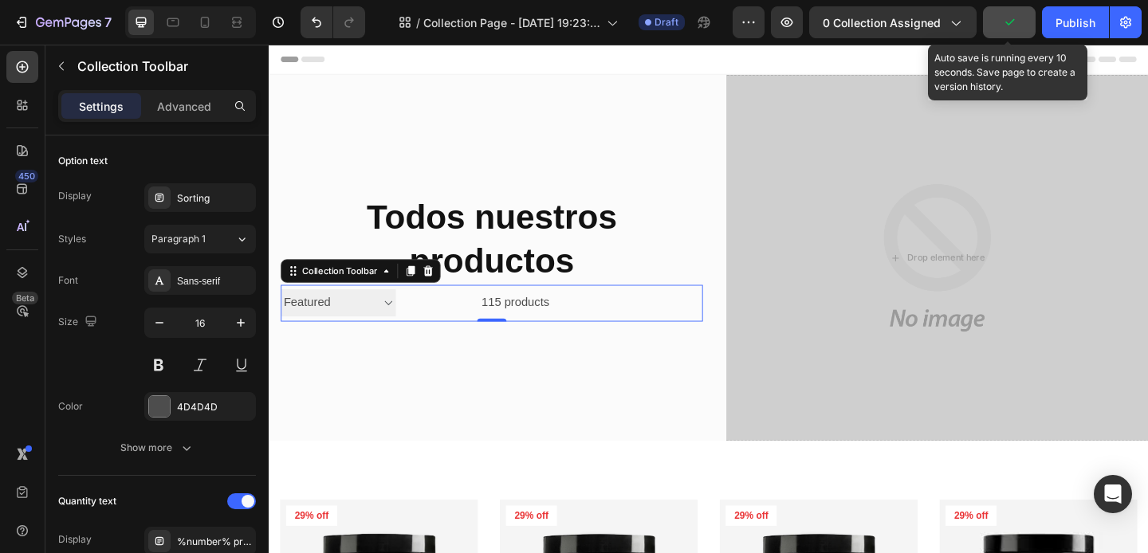
click at [1016, 24] on icon "button" at bounding box center [1009, 22] width 16 height 16
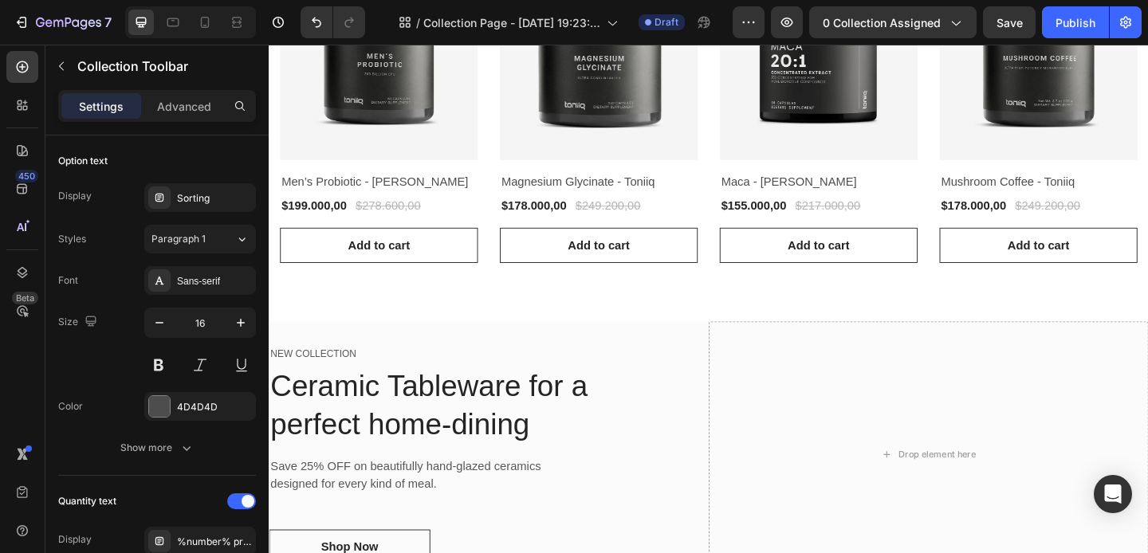
scroll to position [1371, 0]
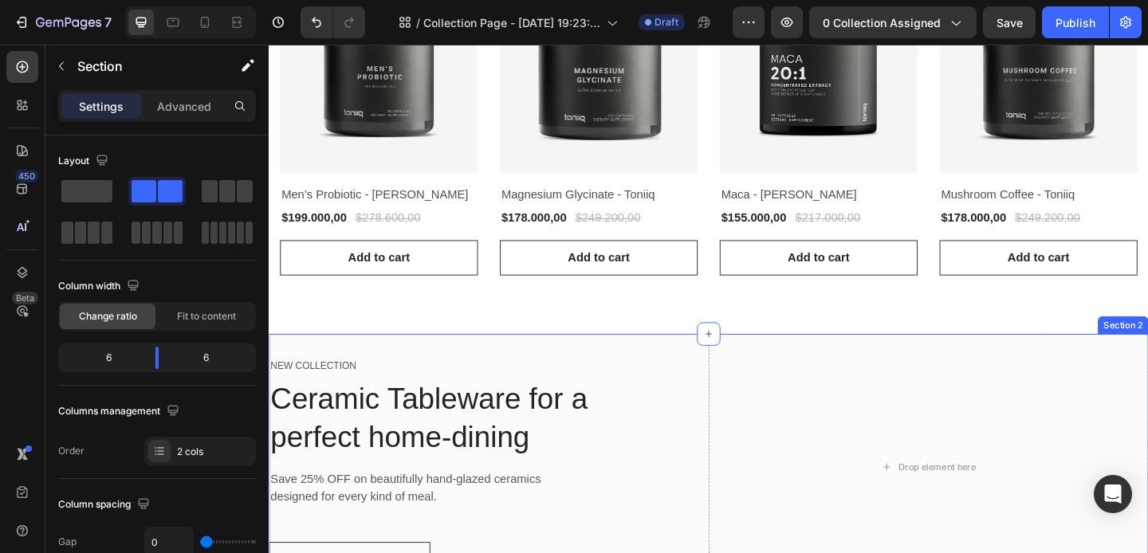
click at [727, 359] on div "NEW COLLECTION Text block Ceramic Tableware for a perfect home-dining Heading S…" at bounding box center [508, 504] width 478 height 290
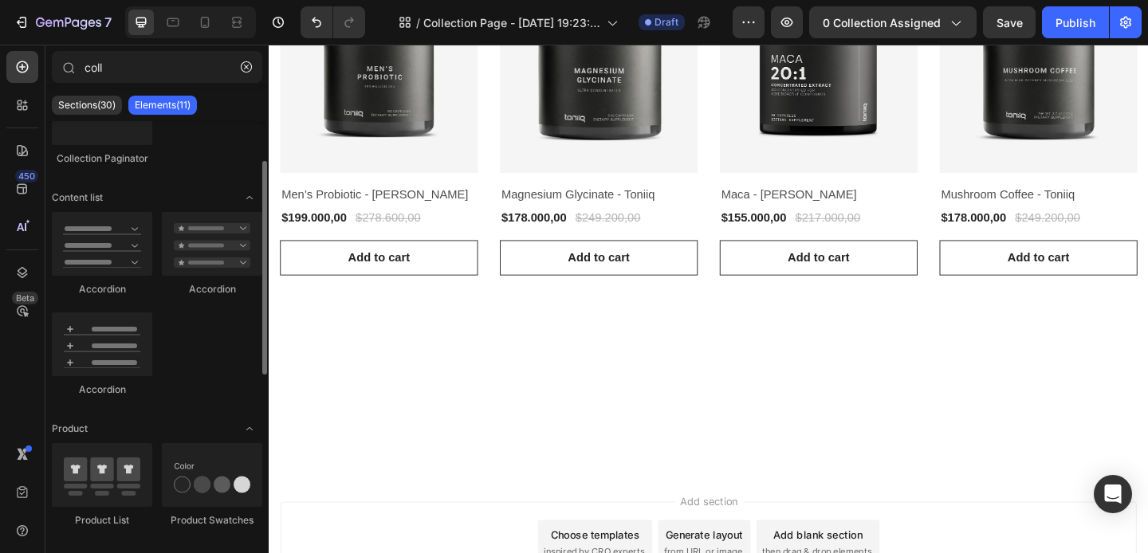
scroll to position [409, 0]
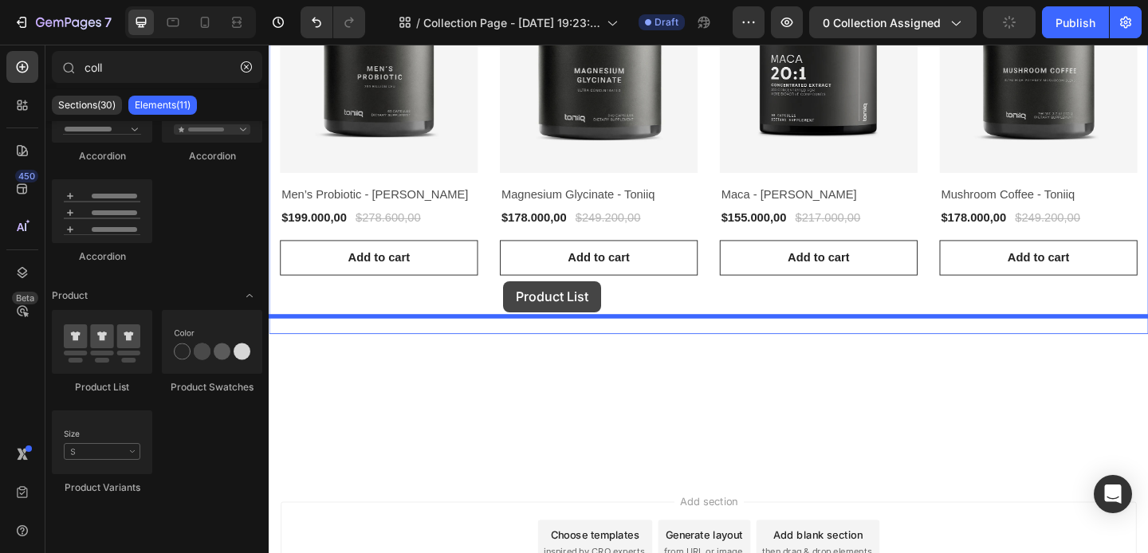
drag, startPoint x: 381, startPoint y: 395, endPoint x: 524, endPoint y: 302, distance: 170.5
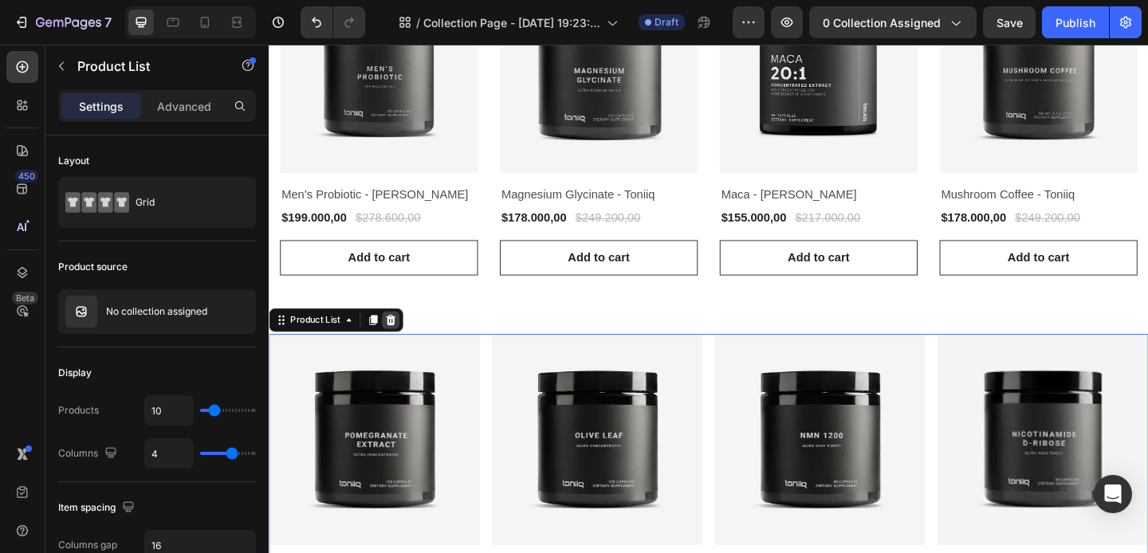
click at [399, 339] on icon at bounding box center [401, 344] width 10 height 11
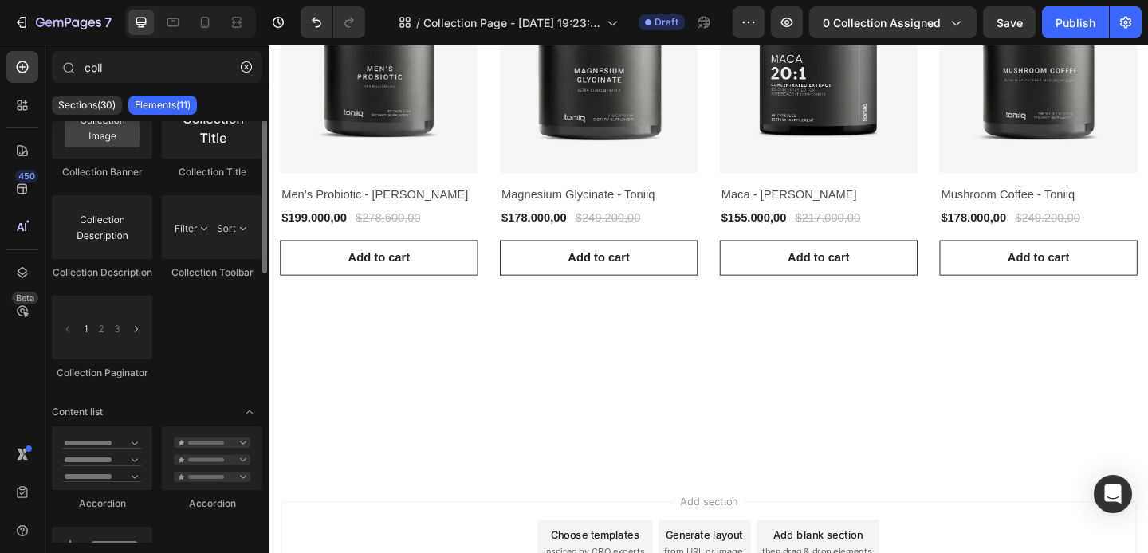
scroll to position [0, 0]
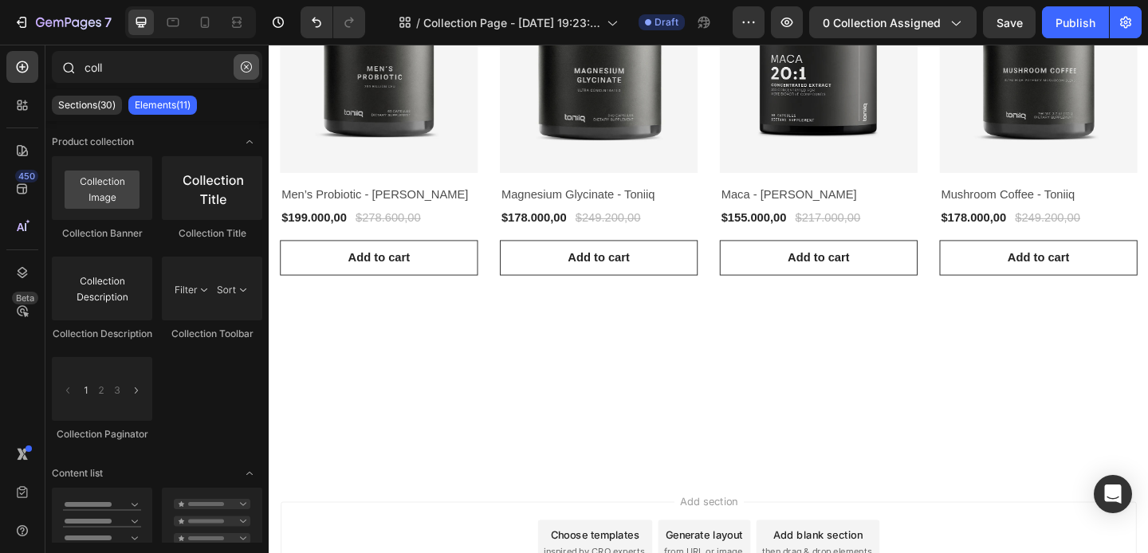
click at [246, 66] on icon "button" at bounding box center [246, 66] width 11 height 11
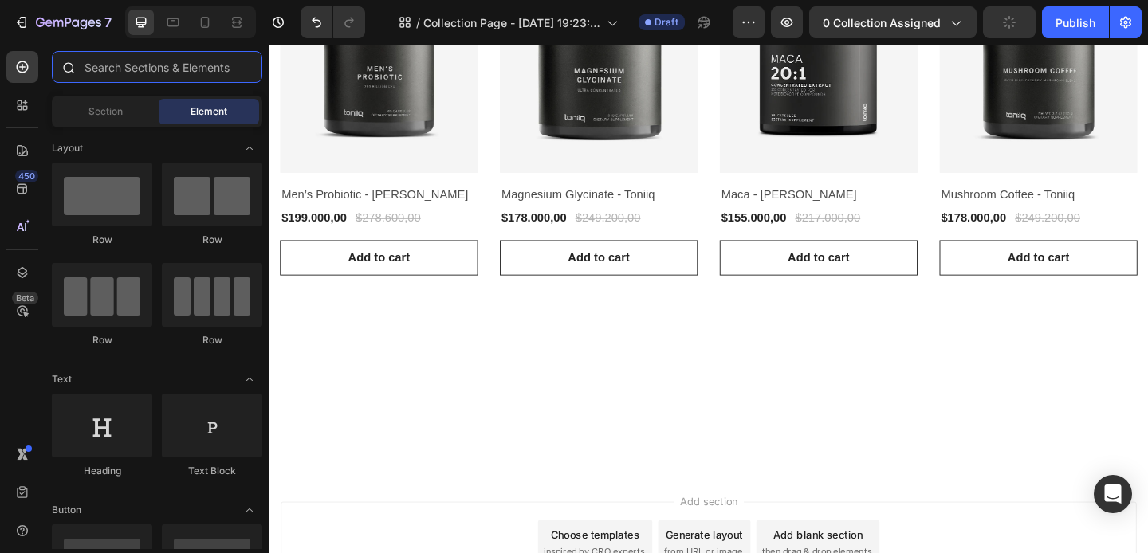
click at [127, 65] on input "text" at bounding box center [157, 67] width 210 height 32
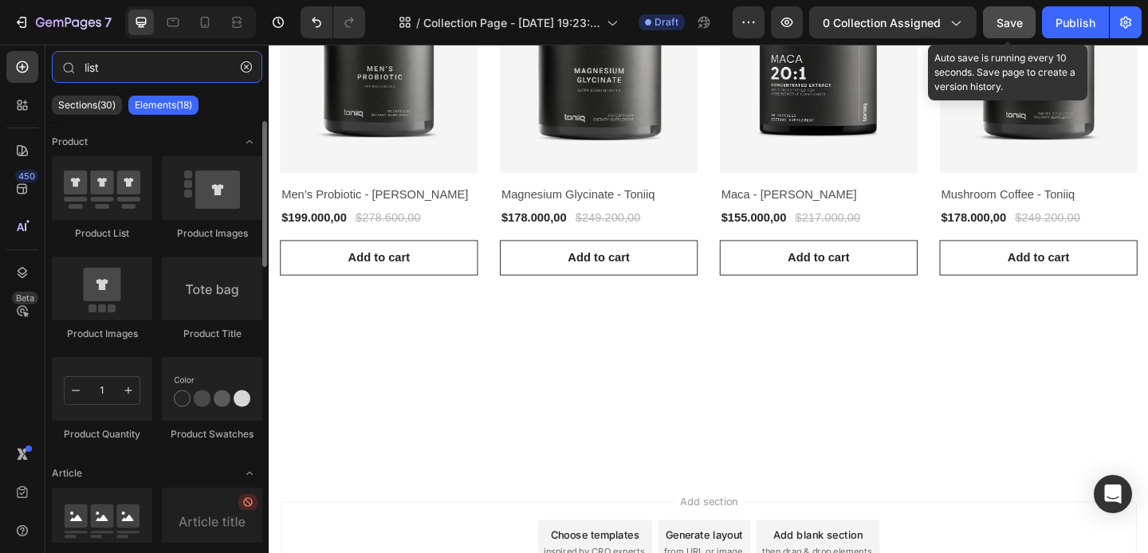
type input "list"
click at [1004, 18] on span "Save" at bounding box center [1009, 23] width 26 height 14
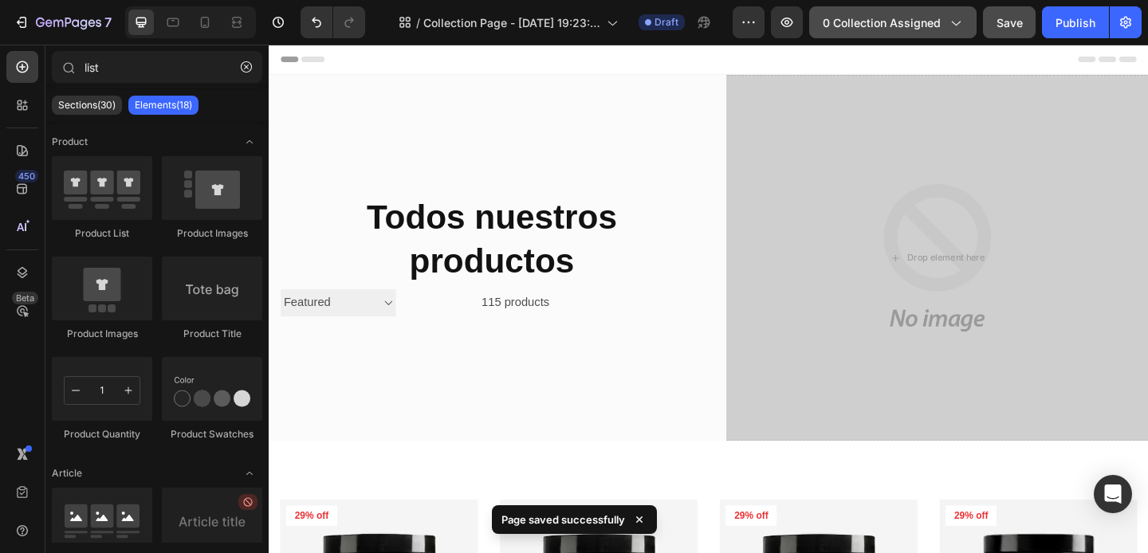
click at [926, 14] on span "0 collection assigned" at bounding box center [882, 22] width 118 height 17
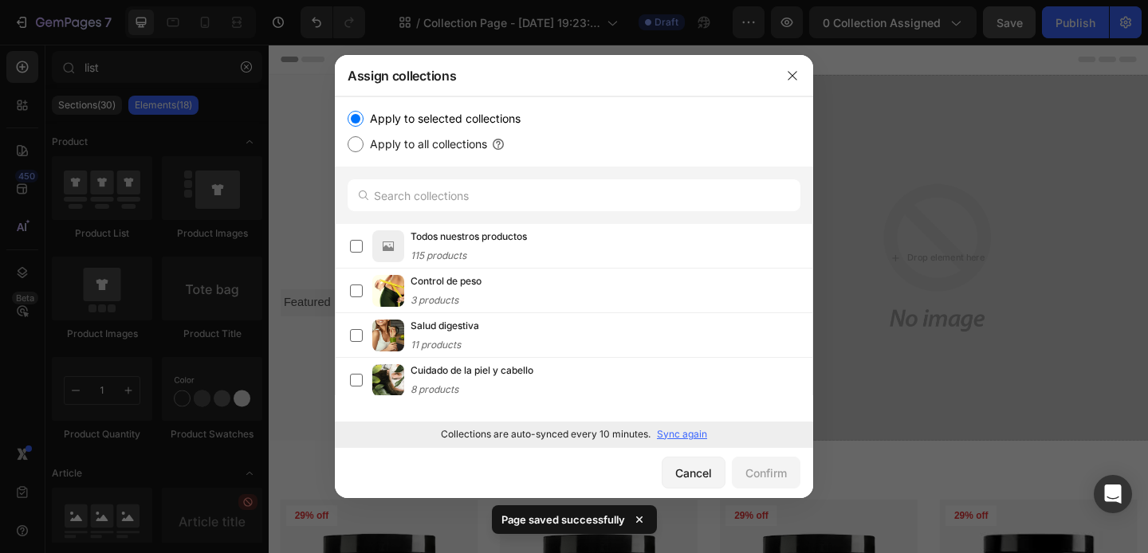
click at [389, 136] on label "Apply to all collections" at bounding box center [425, 144] width 124 height 19
click at [363, 136] on input "Apply to all collections" at bounding box center [356, 144] width 16 height 16
radio input "true"
click at [769, 469] on div "Confirm" at bounding box center [765, 473] width 41 height 17
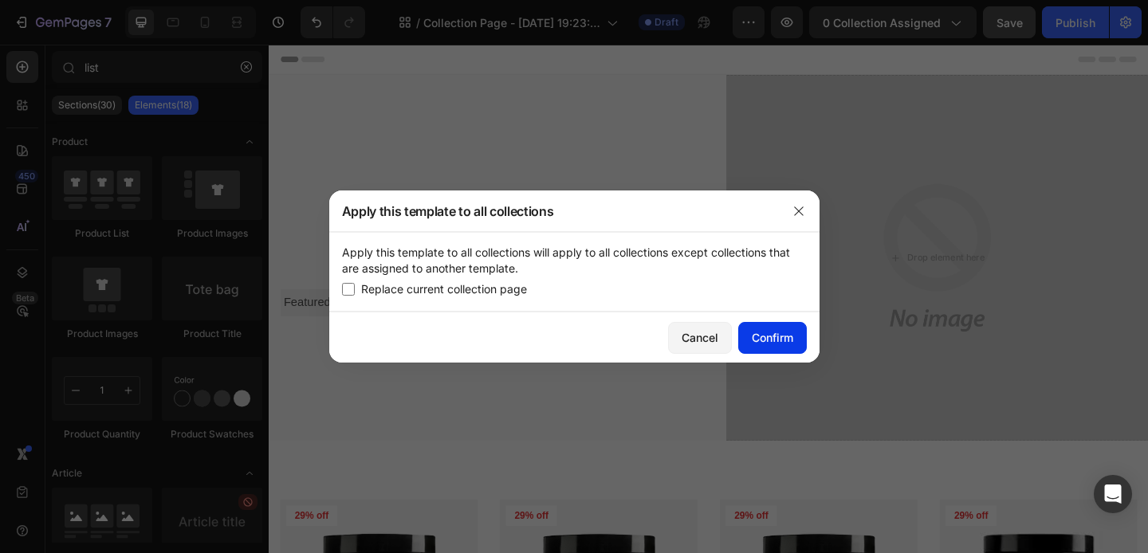
click at [780, 329] on div "Confirm" at bounding box center [772, 337] width 41 height 17
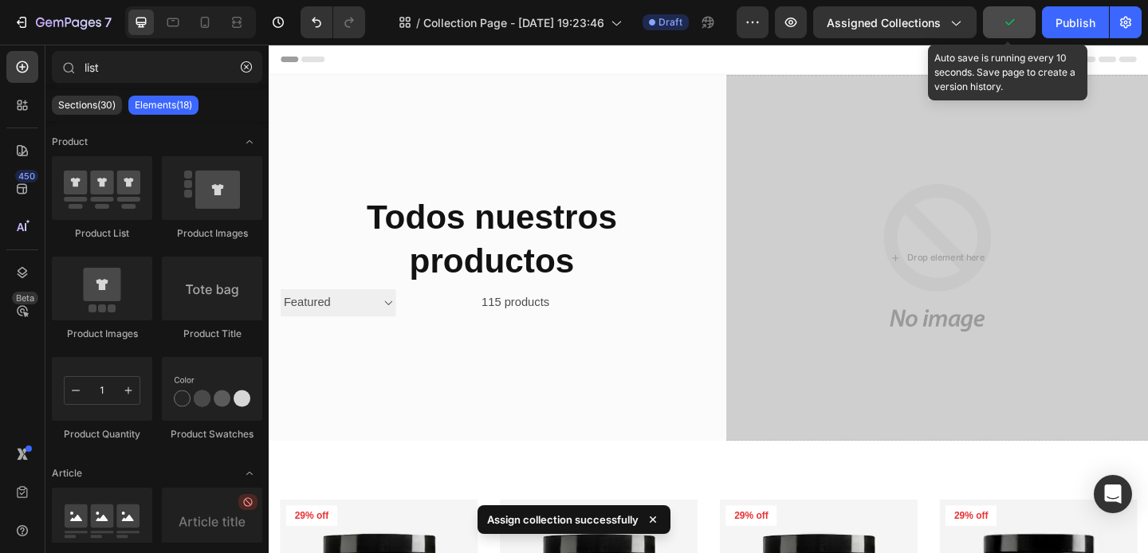
click at [1012, 21] on icon "button" at bounding box center [1009, 22] width 9 height 6
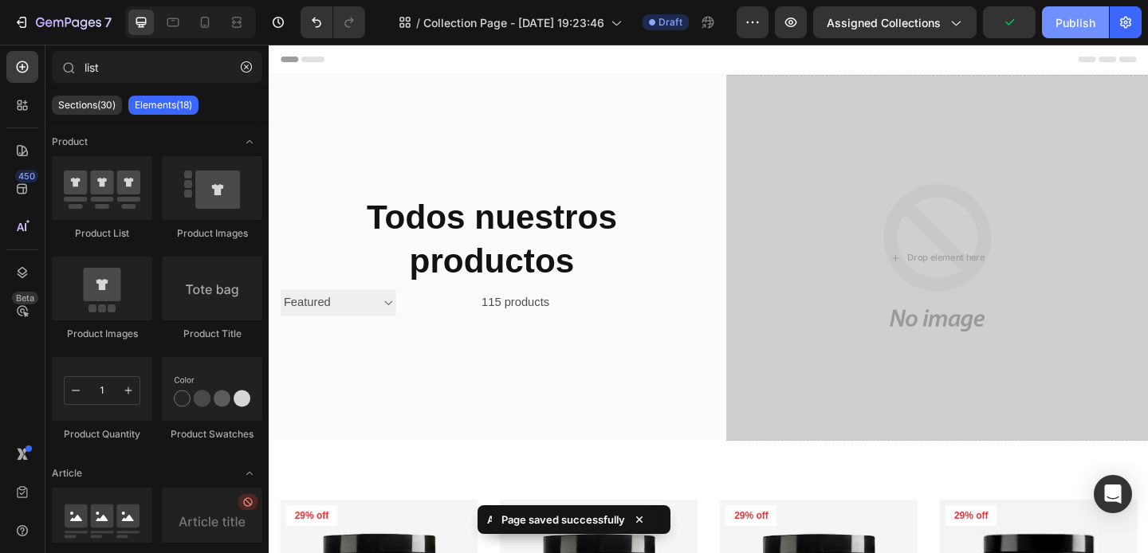
click at [1067, 22] on div "Publish" at bounding box center [1075, 22] width 40 height 17
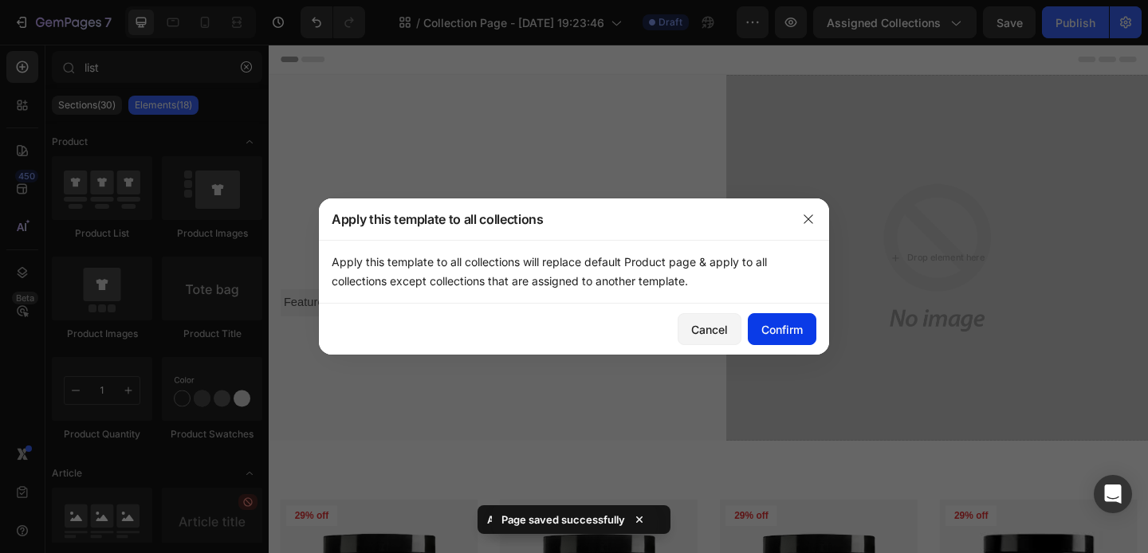
click at [778, 325] on div "Confirm" at bounding box center [781, 329] width 41 height 17
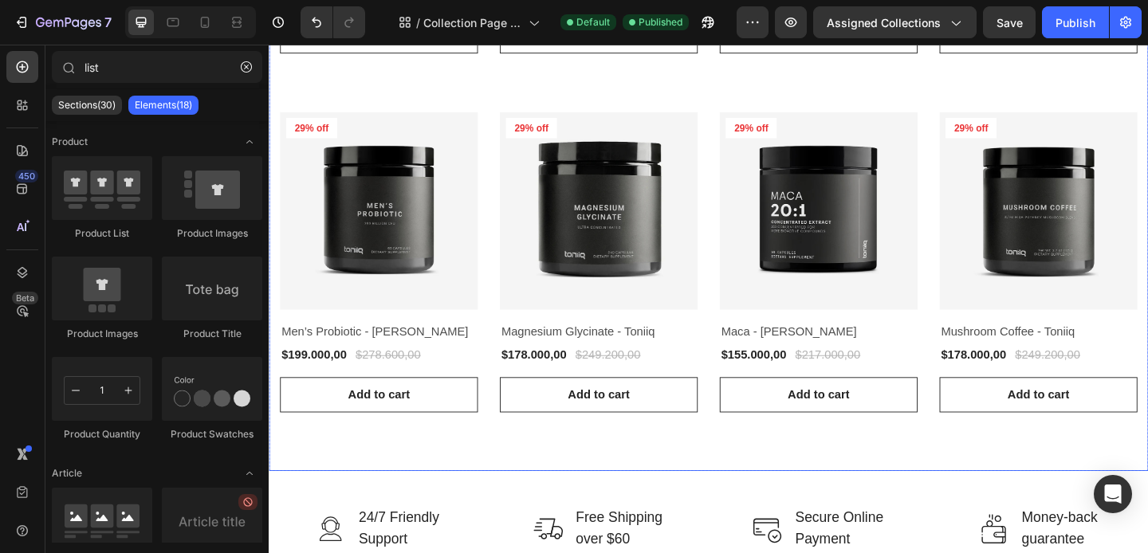
scroll to position [1494, 0]
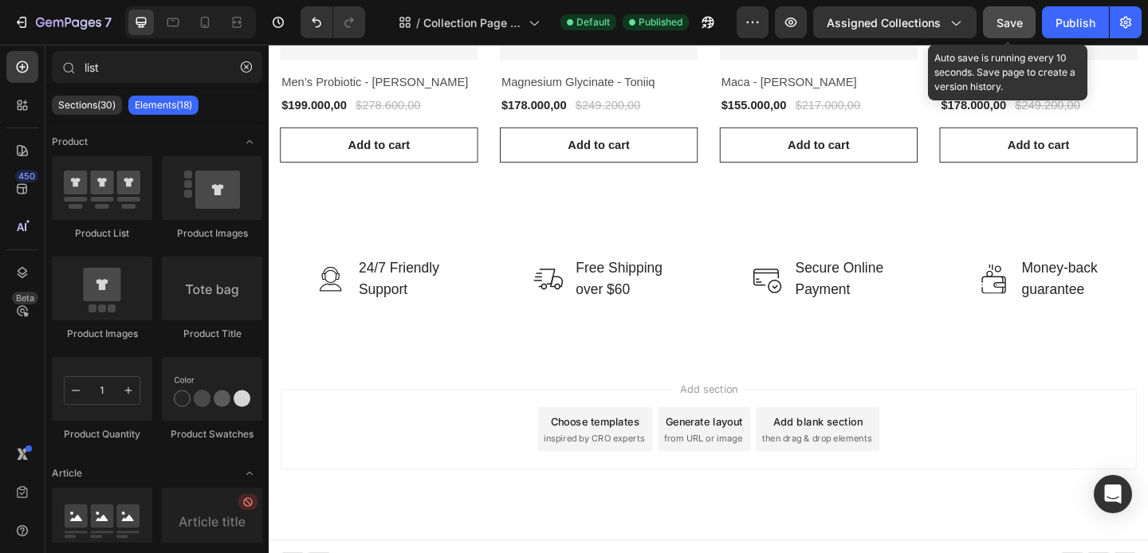
click at [1019, 22] on span "Save" at bounding box center [1009, 23] width 26 height 14
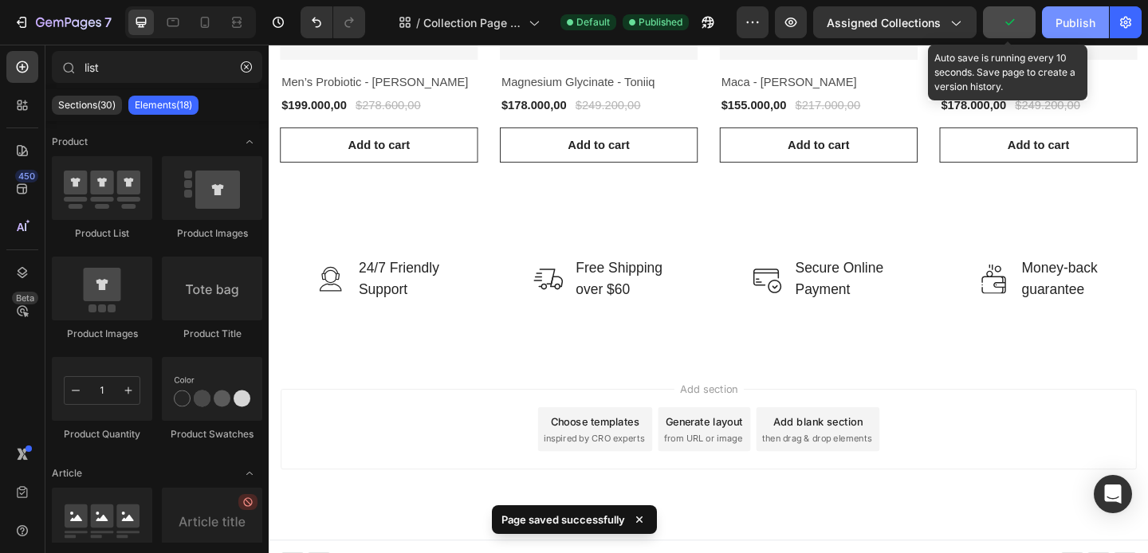
click at [1057, 22] on div "Publish" at bounding box center [1075, 22] width 40 height 17
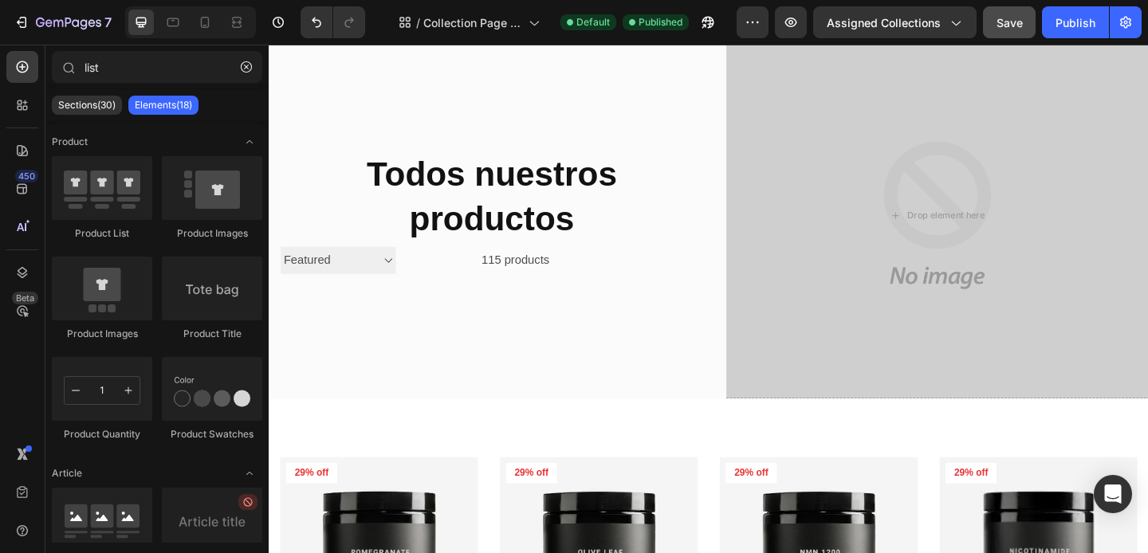
scroll to position [0, 0]
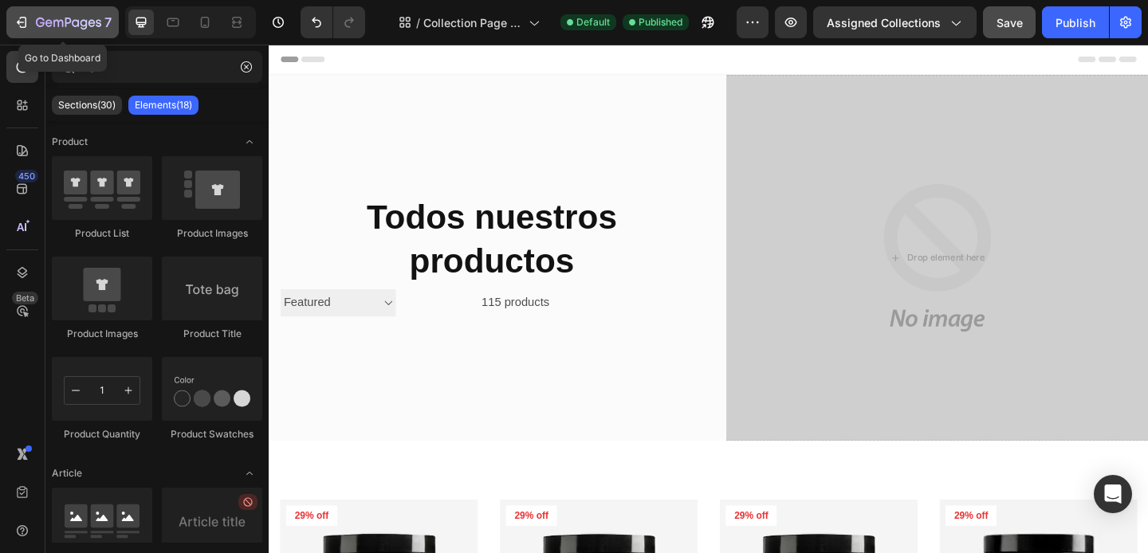
click at [47, 14] on div "7" at bounding box center [74, 22] width 76 height 19
